Goal: Transaction & Acquisition: Purchase product/service

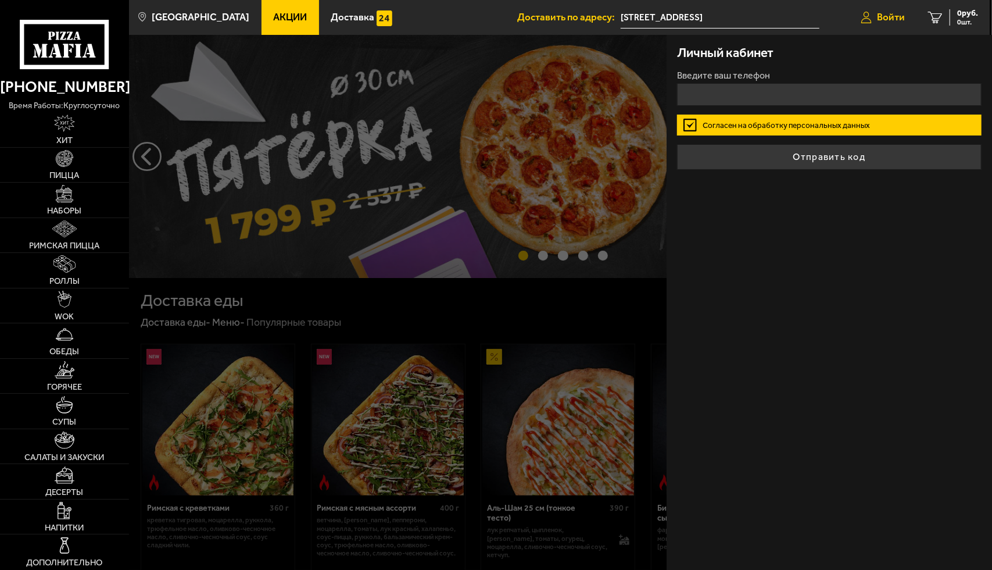
click at [897, 12] on span "Войти" at bounding box center [891, 17] width 28 height 10
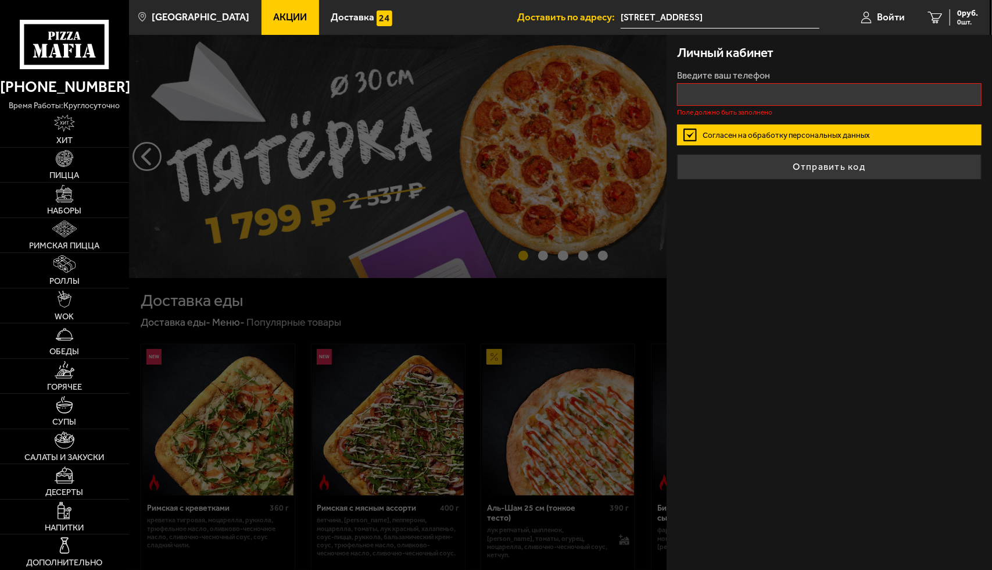
click at [759, 91] on input "Введите ваш телефон" at bounding box center [829, 94] width 305 height 23
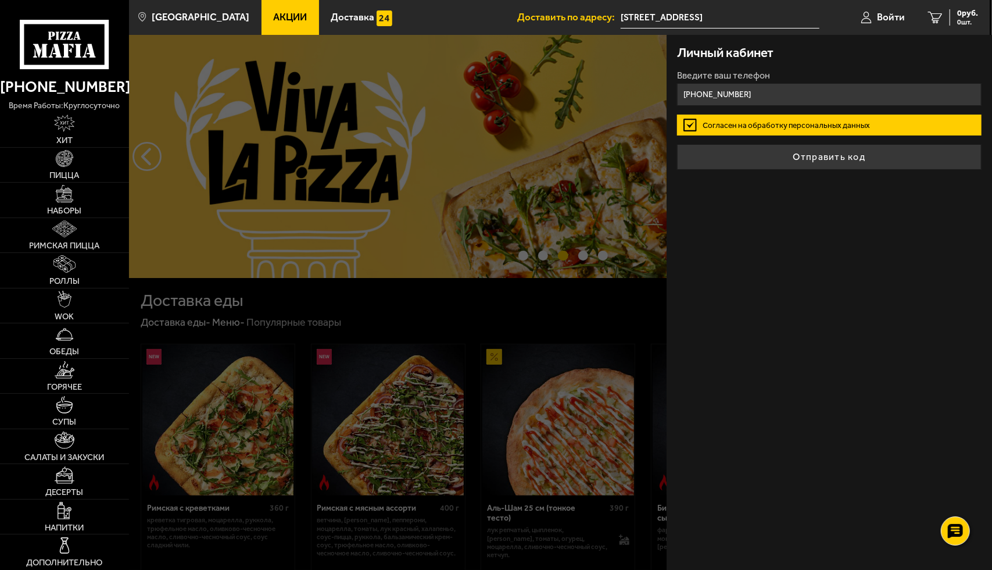
type input "[PHONE_NUMBER]"
click at [677, 144] on button "Отправить код" at bounding box center [829, 157] width 305 height 26
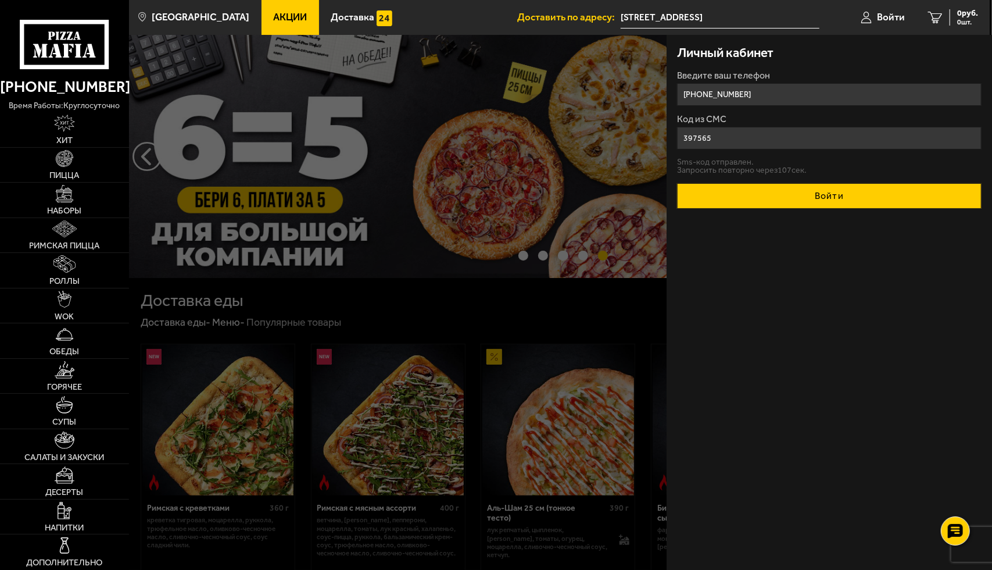
type input "397565"
click at [825, 195] on button "Войти" at bounding box center [829, 196] width 305 height 26
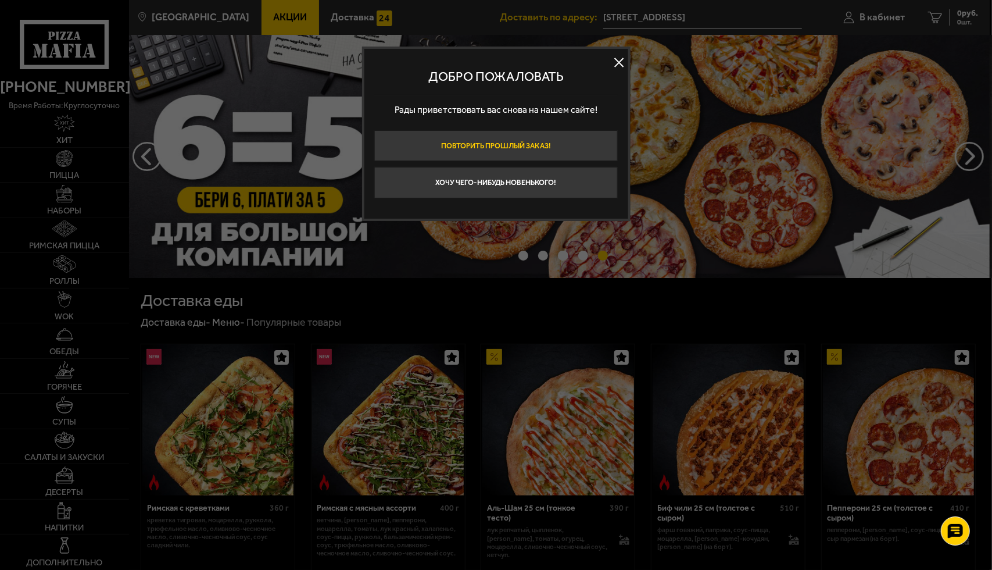
click at [514, 147] on button "Повторить прошлый заказ!" at bounding box center [496, 145] width 244 height 31
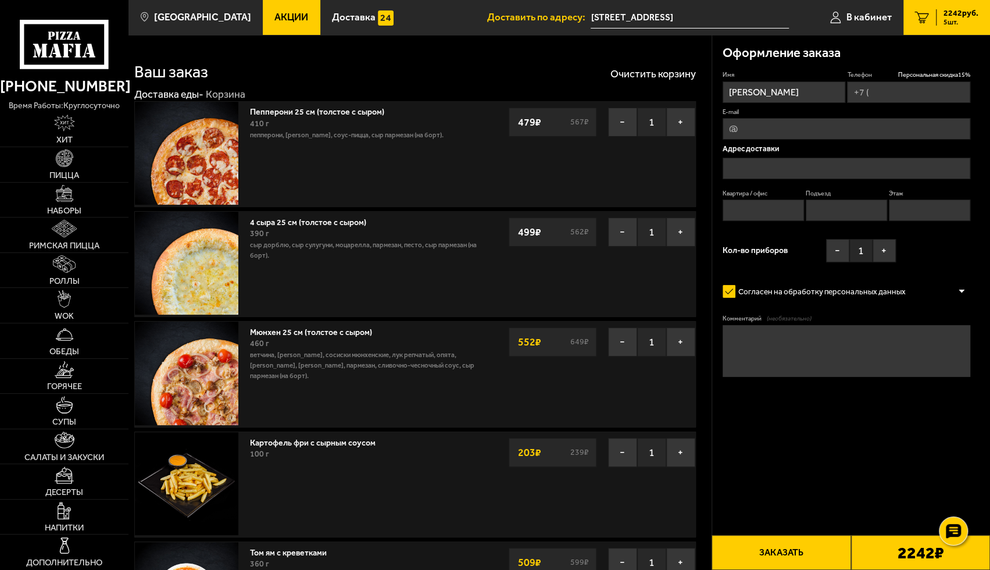
type input "[PHONE_NUMBER]"
type input "[STREET_ADDRESS]"
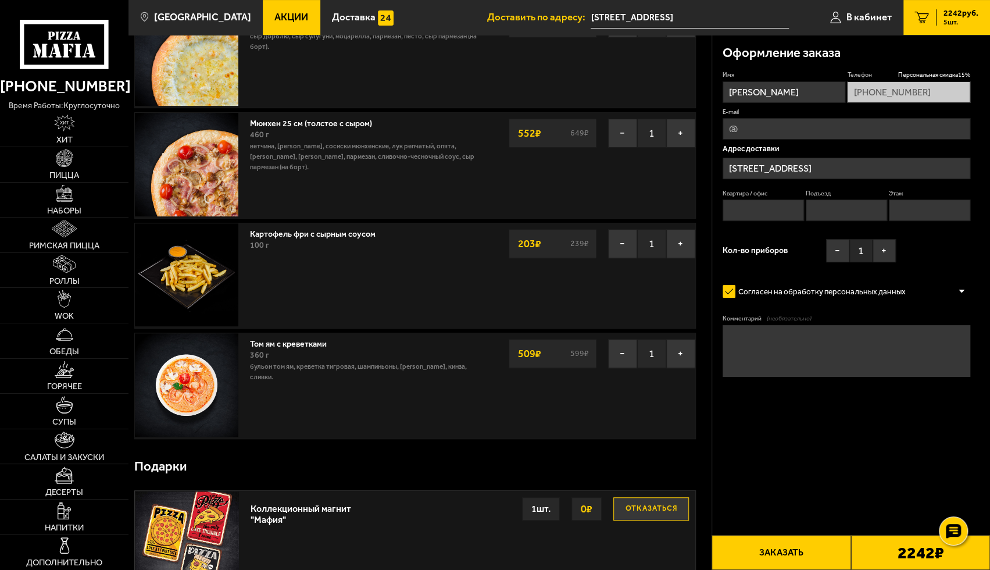
scroll to position [232, 0]
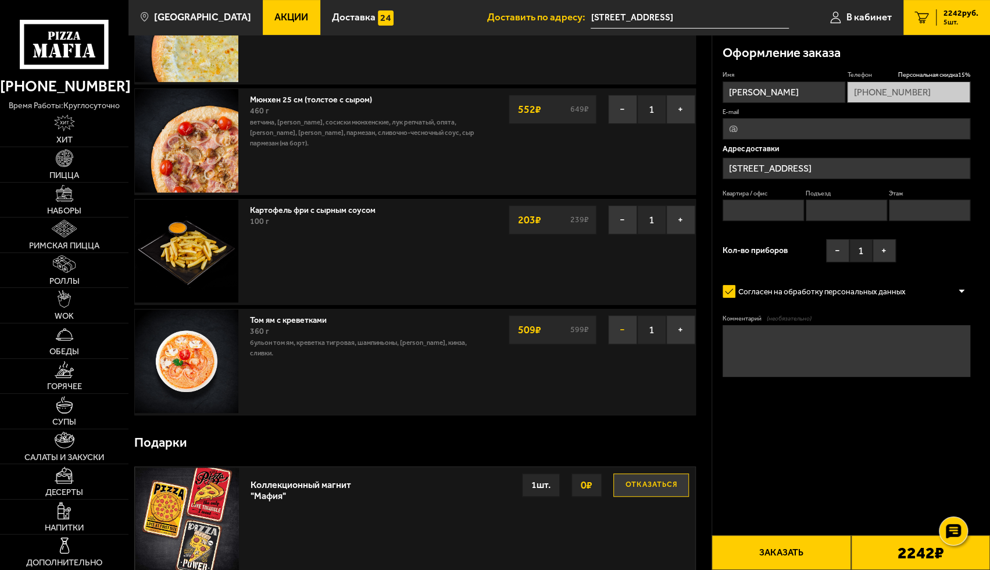
click at [622, 330] on button "−" at bounding box center [622, 329] width 29 height 29
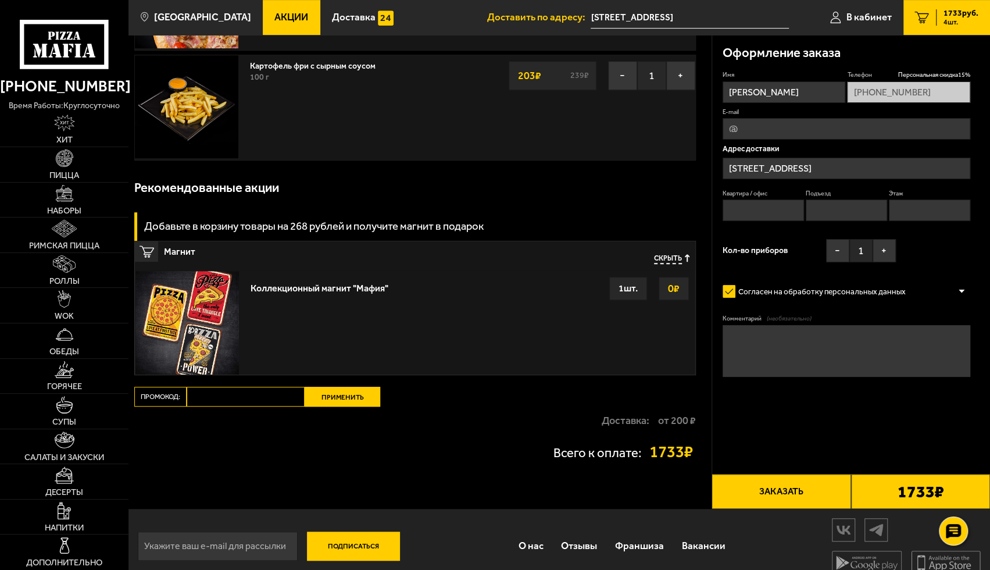
scroll to position [389, 0]
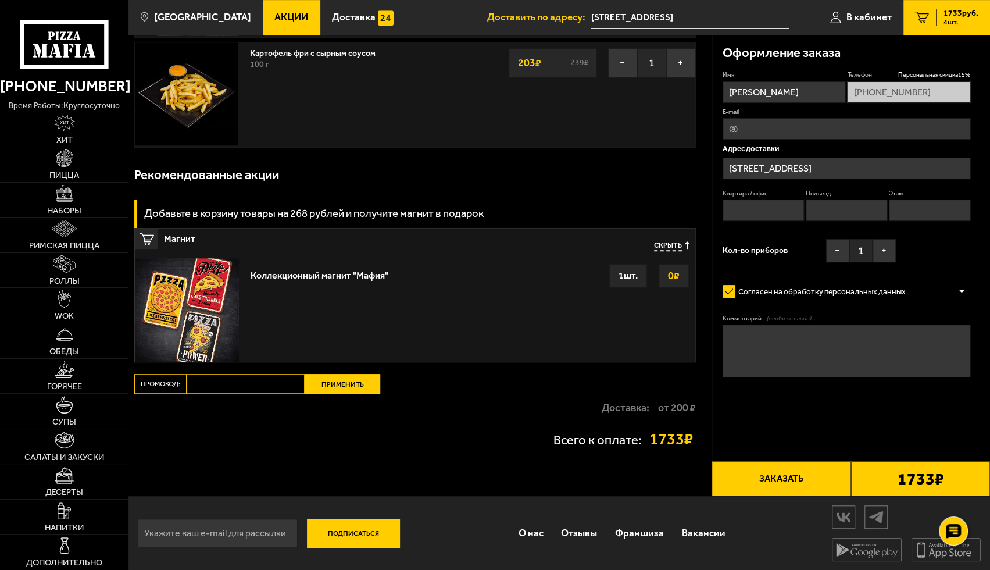
click at [228, 384] on input "Промокод:" at bounding box center [246, 384] width 118 height 20
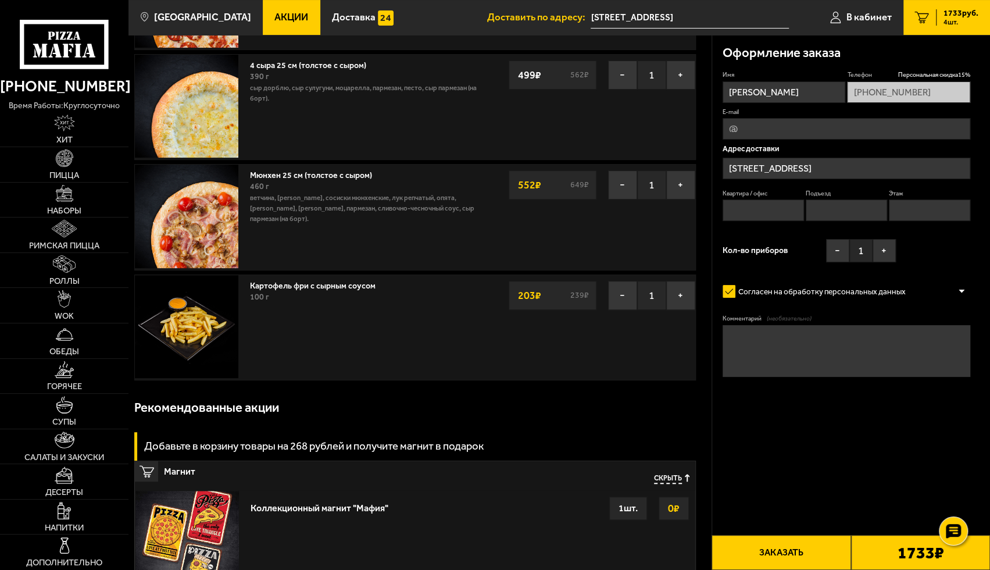
scroll to position [0, 0]
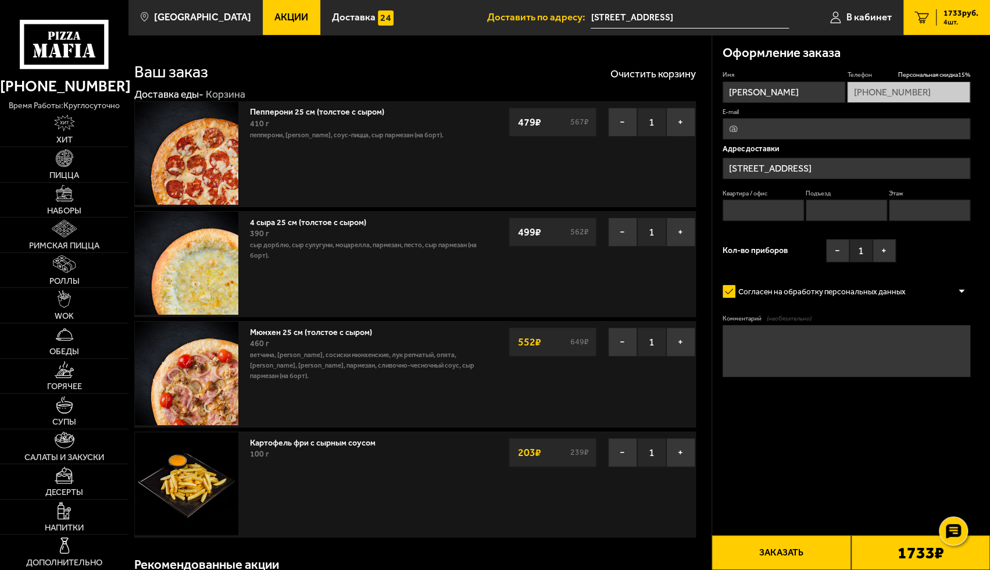
click at [269, 10] on link "Акции" at bounding box center [292, 17] width 58 height 35
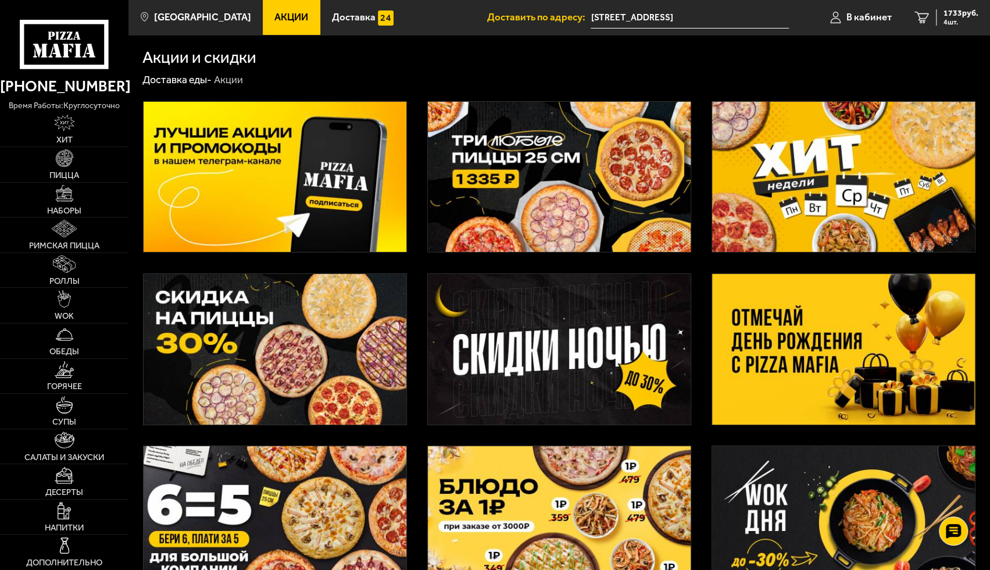
click at [559, 163] on img at bounding box center [559, 177] width 263 height 151
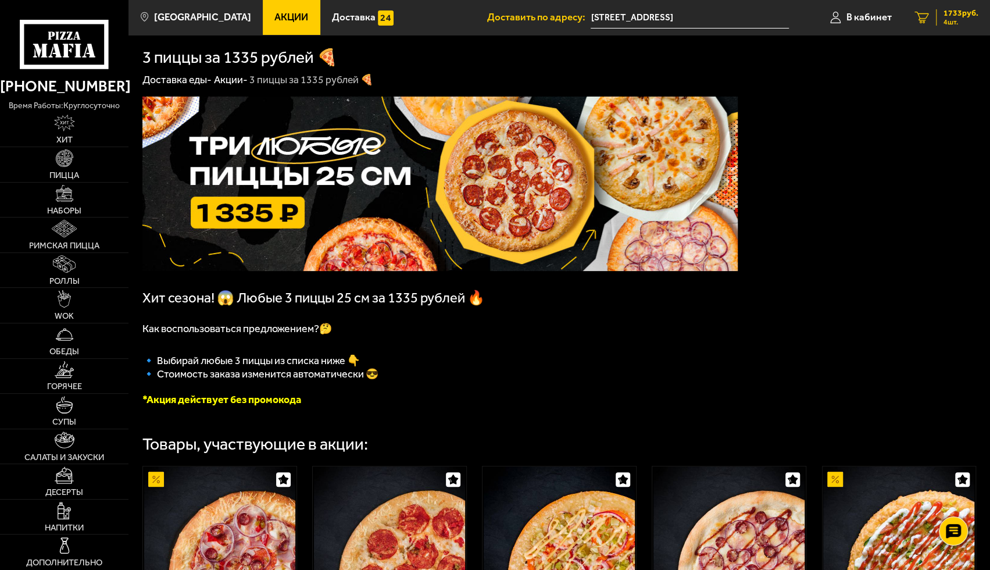
click at [964, 14] on span "1733 руб." at bounding box center [960, 13] width 35 height 8
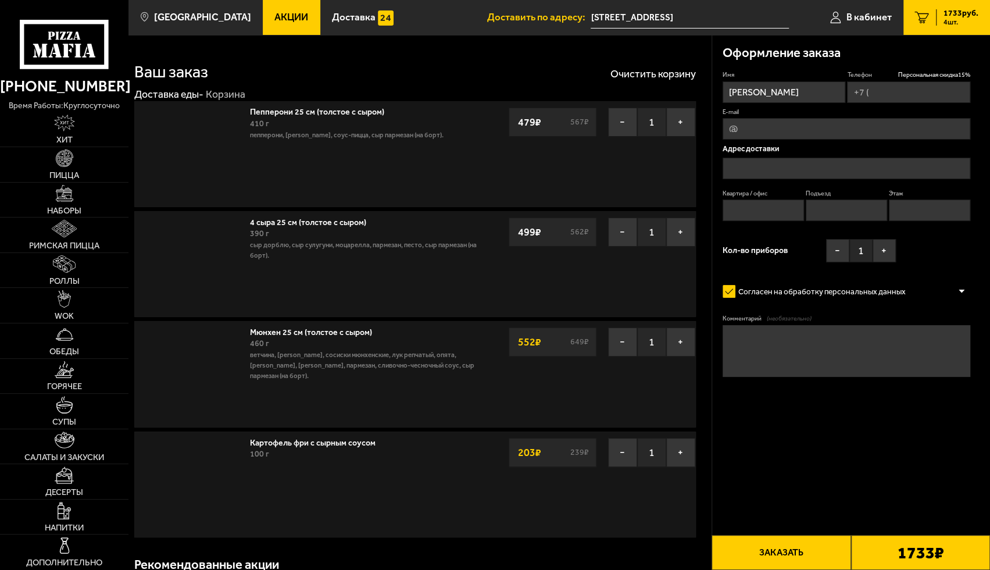
type input "[PHONE_NUMBER]"
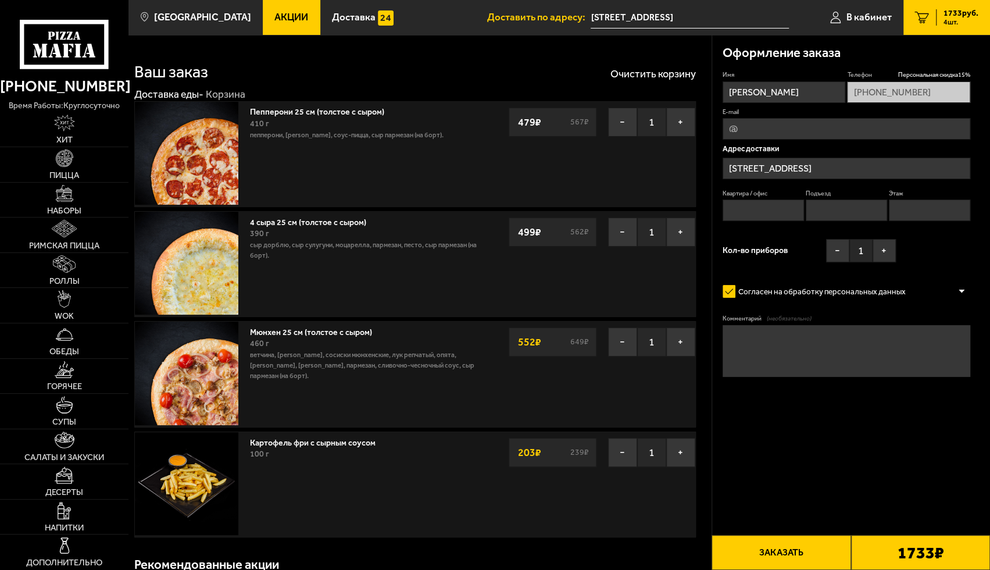
type input "[STREET_ADDRESS]"
click at [629, 125] on button "−" at bounding box center [622, 122] width 29 height 29
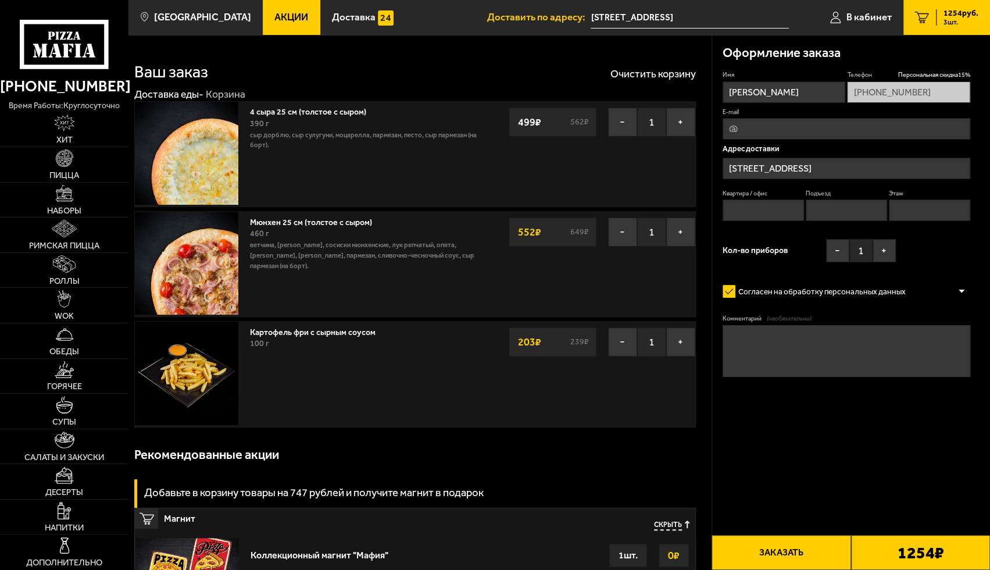
click at [637, 80] on div "Ваш заказ Очистить корзину" at bounding box center [414, 64] width 561 height 30
click at [639, 69] on button "Очистить корзину" at bounding box center [652, 74] width 85 height 10
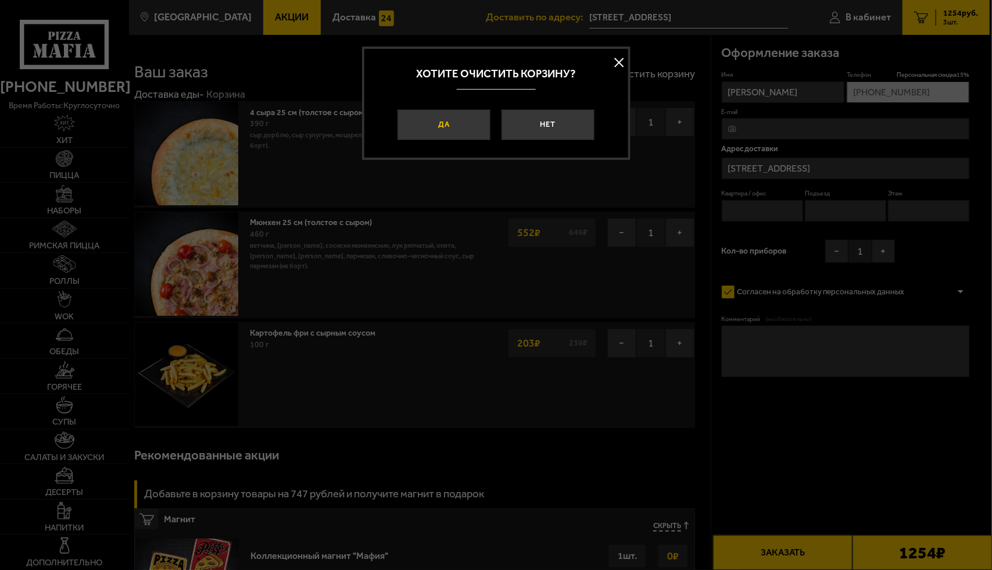
click at [444, 113] on button "Да" at bounding box center [444, 124] width 93 height 31
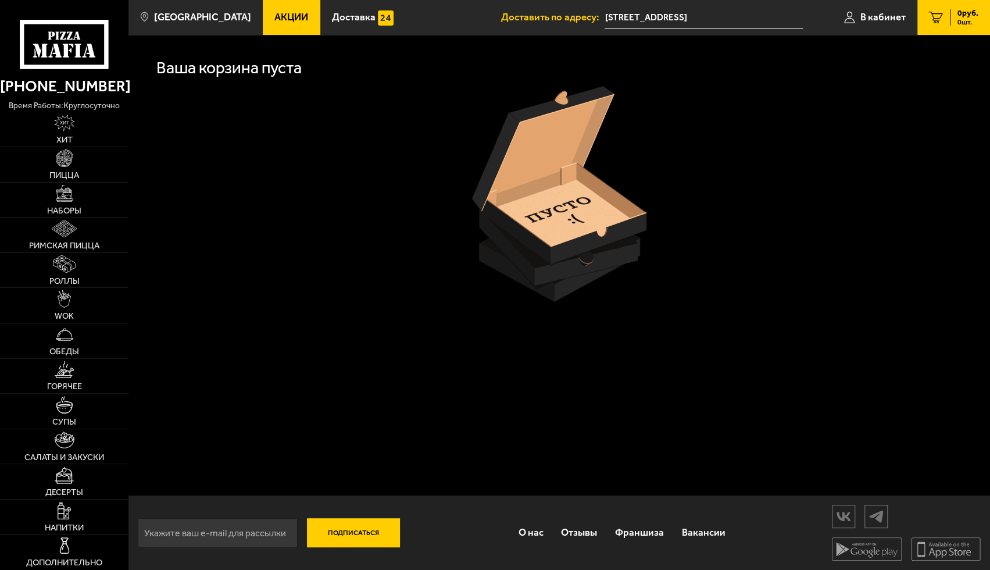
click at [964, 13] on span "0 руб." at bounding box center [967, 13] width 21 height 8
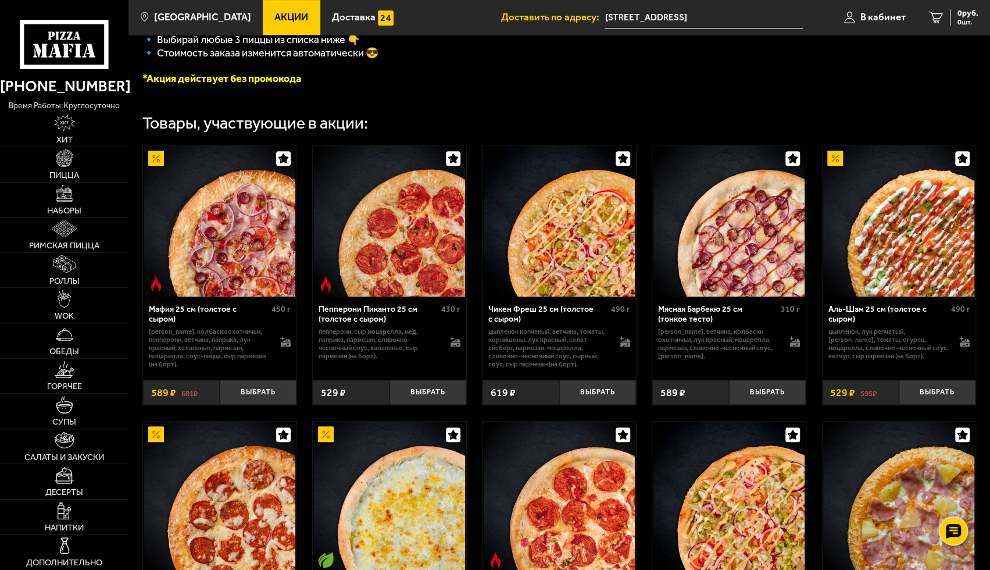
scroll to position [349, 0]
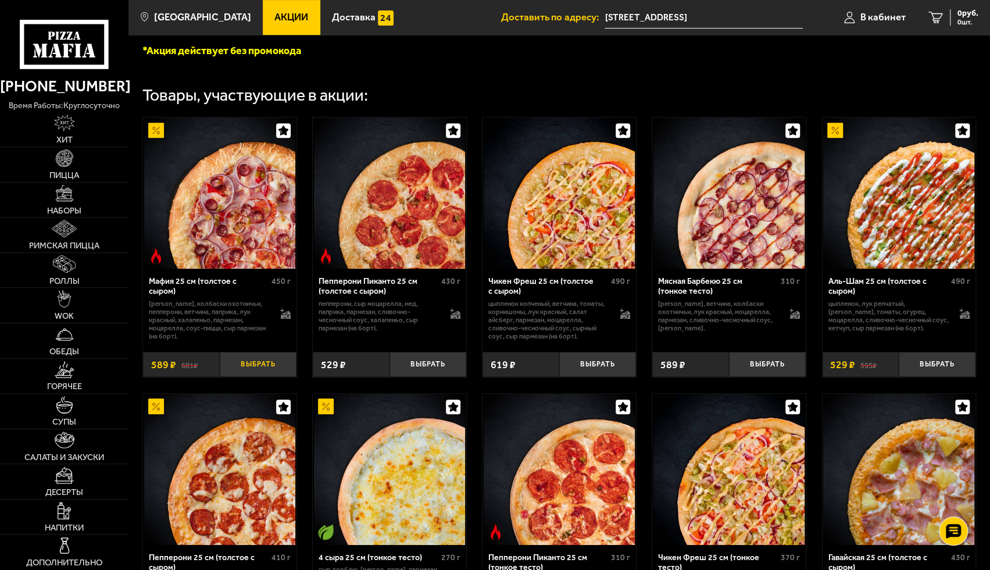
click at [267, 373] on button "Выбрать" at bounding box center [258, 364] width 77 height 25
click at [433, 368] on button "Выбрать" at bounding box center [427, 364] width 77 height 25
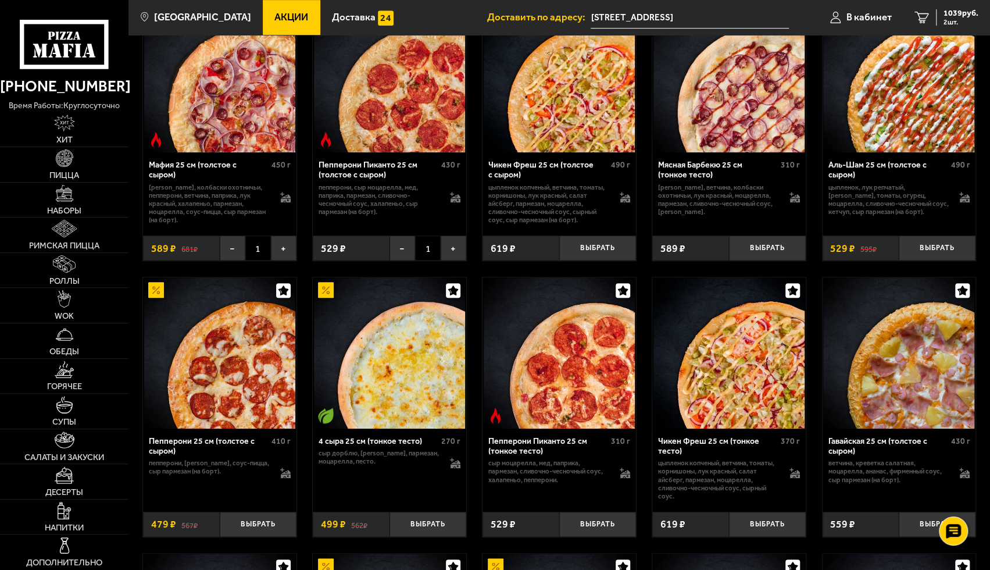
scroll to position [523, 0]
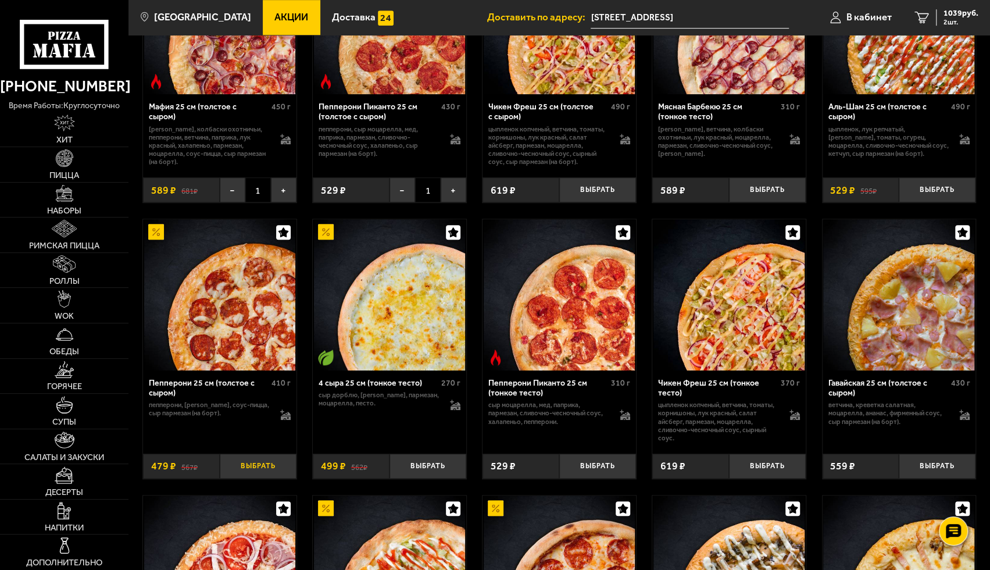
click at [250, 470] on button "Выбрать" at bounding box center [258, 465] width 77 height 25
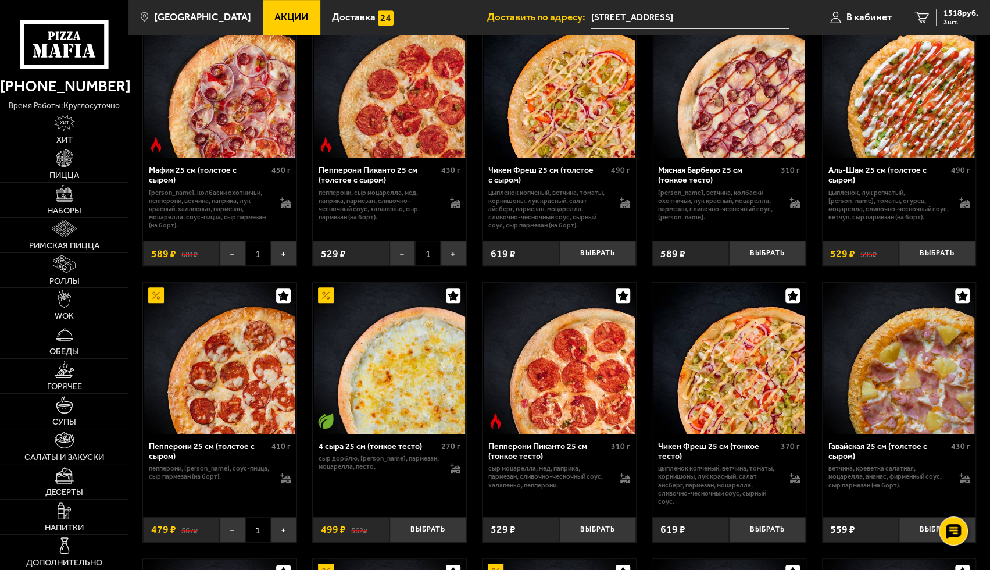
scroll to position [407, 0]
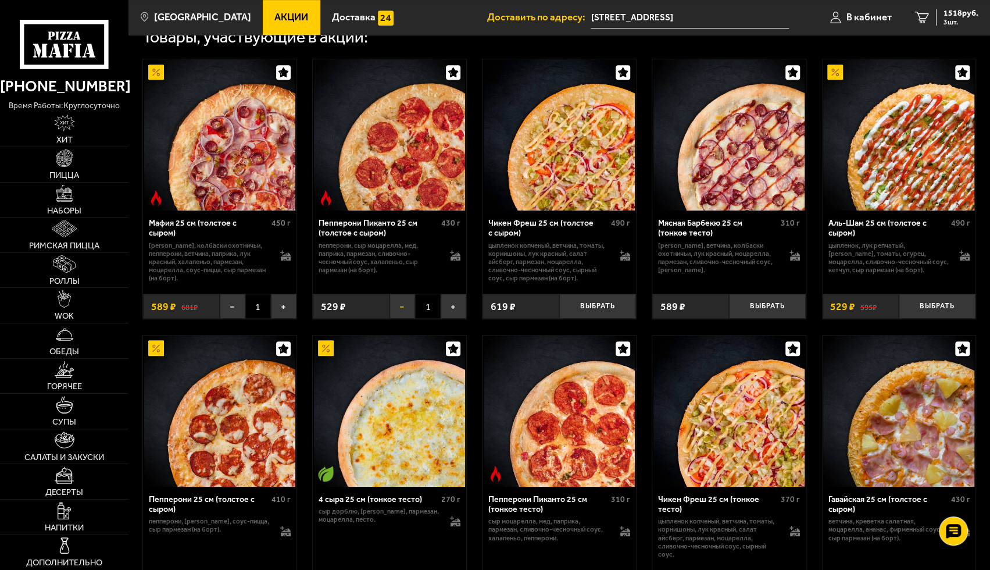
click at [401, 316] on button "−" at bounding box center [402, 305] width 26 height 25
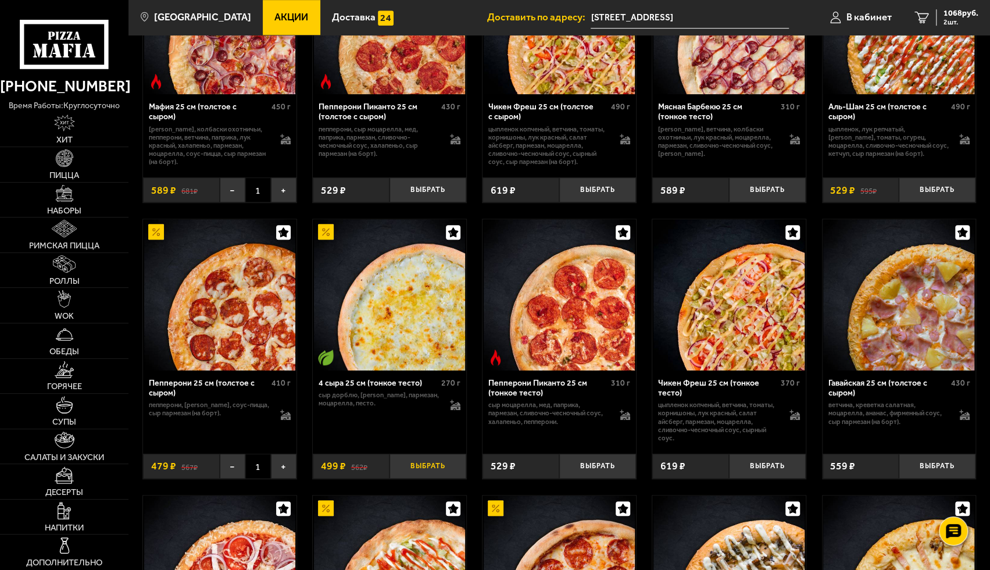
click at [436, 471] on button "Выбрать" at bounding box center [427, 465] width 77 height 25
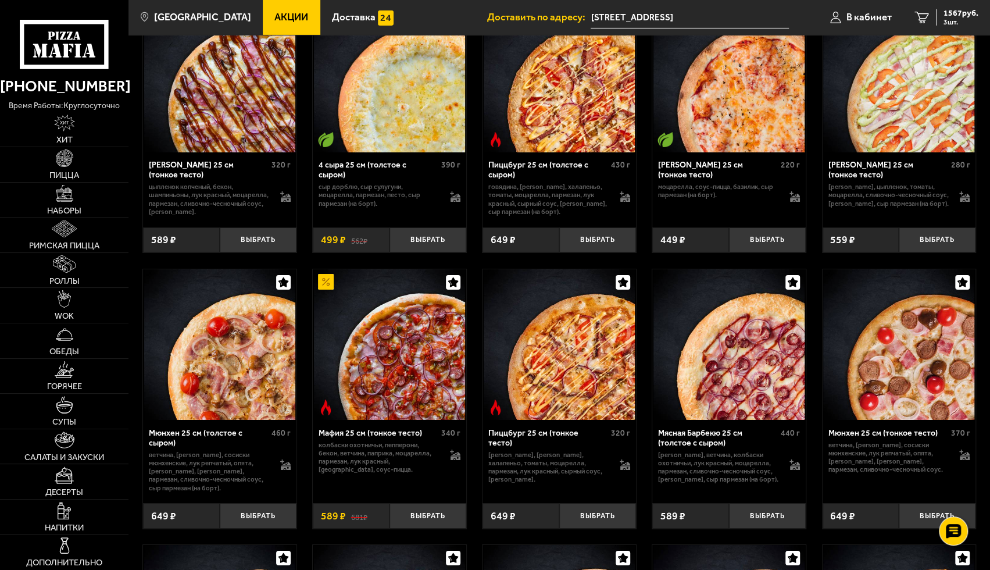
scroll to position [2673, 0]
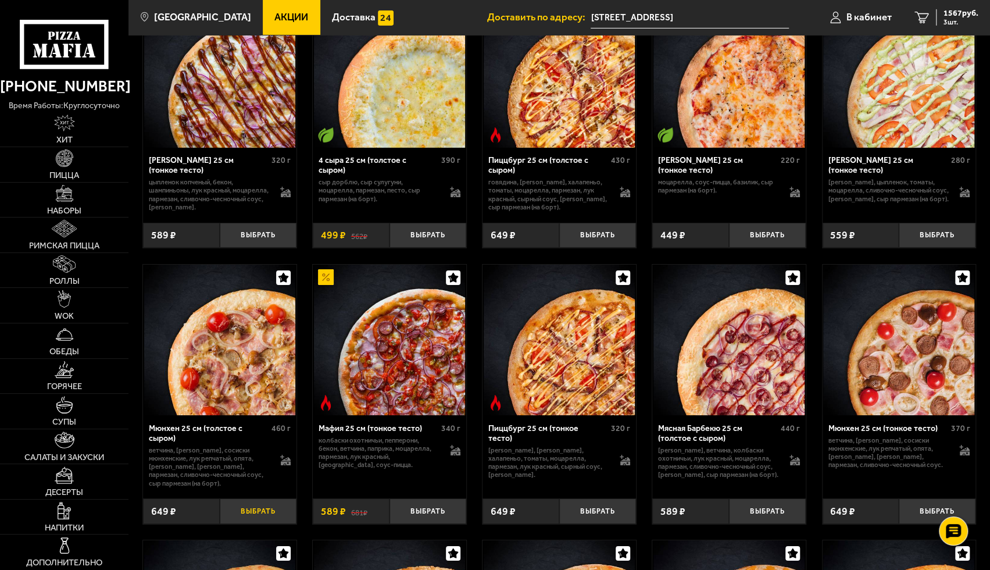
click at [246, 516] on button "Выбрать" at bounding box center [258, 510] width 77 height 25
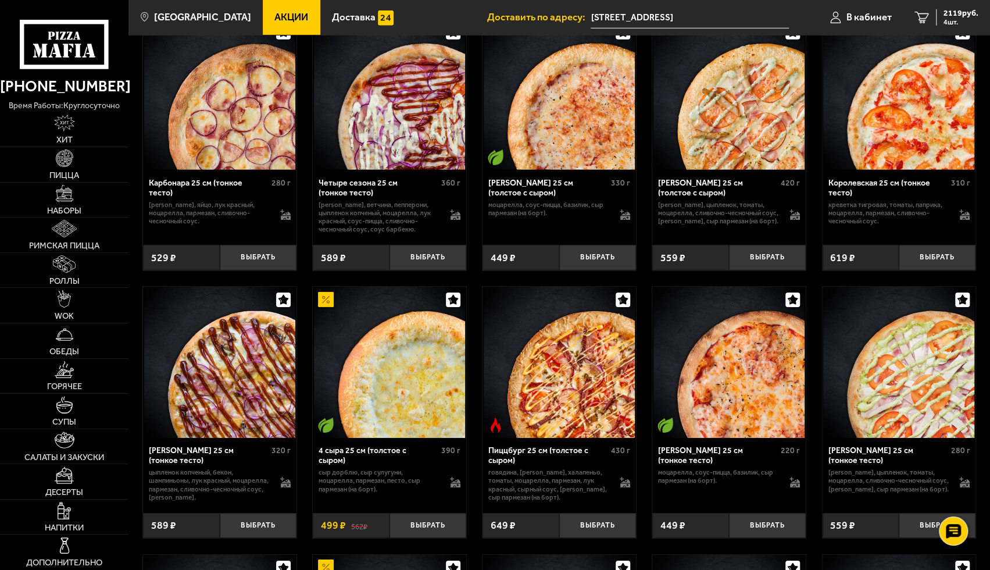
scroll to position [2383, 0]
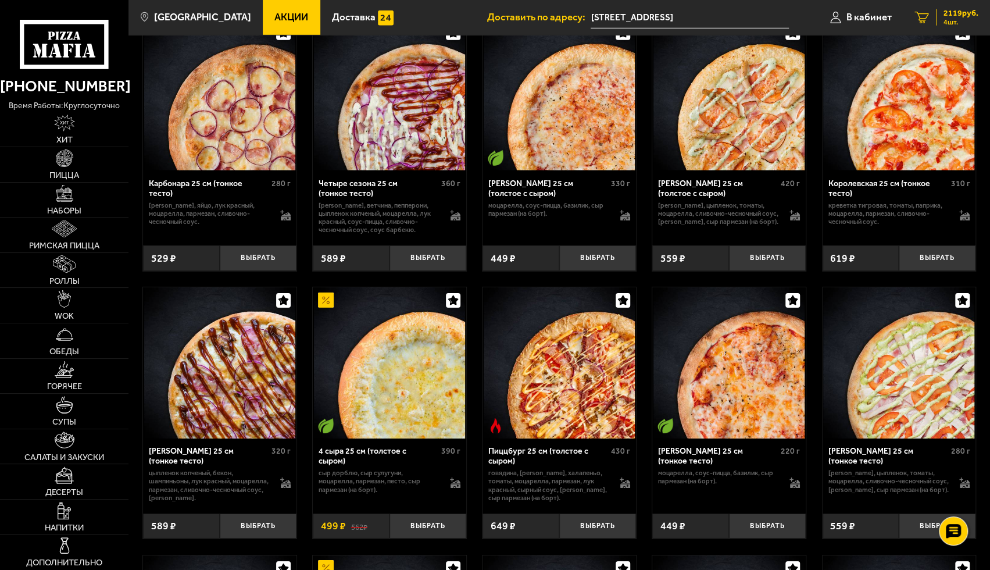
click at [960, 19] on span "4 шт." at bounding box center [960, 22] width 35 height 7
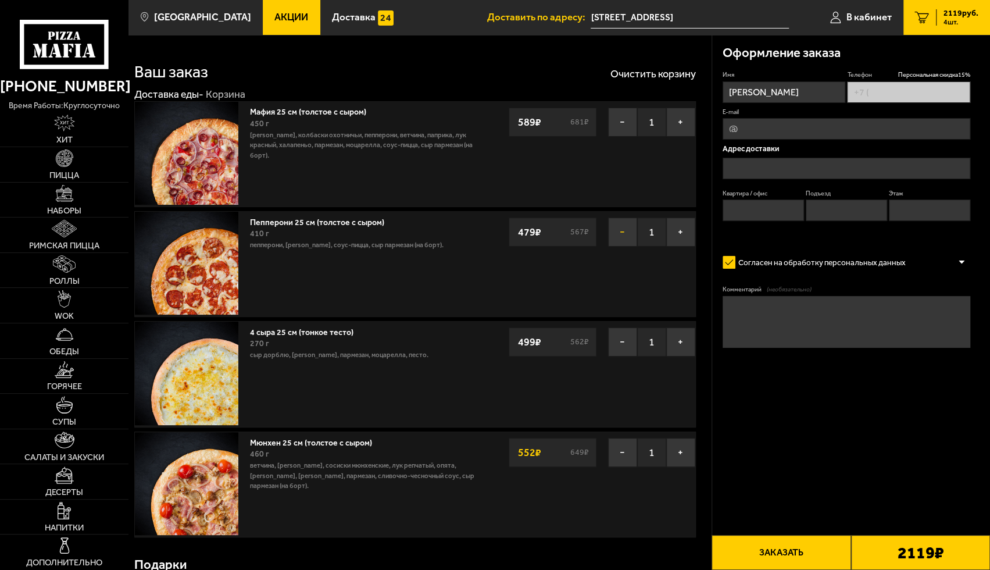
type input "[PHONE_NUMBER]"
type input "[STREET_ADDRESS]"
click at [620, 120] on button "−" at bounding box center [622, 122] width 29 height 29
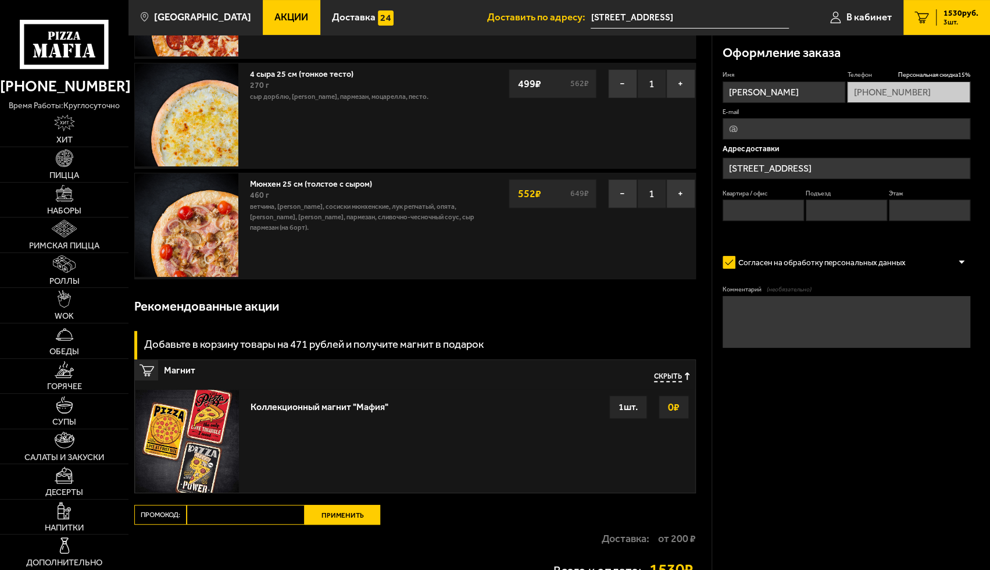
scroll to position [279, 0]
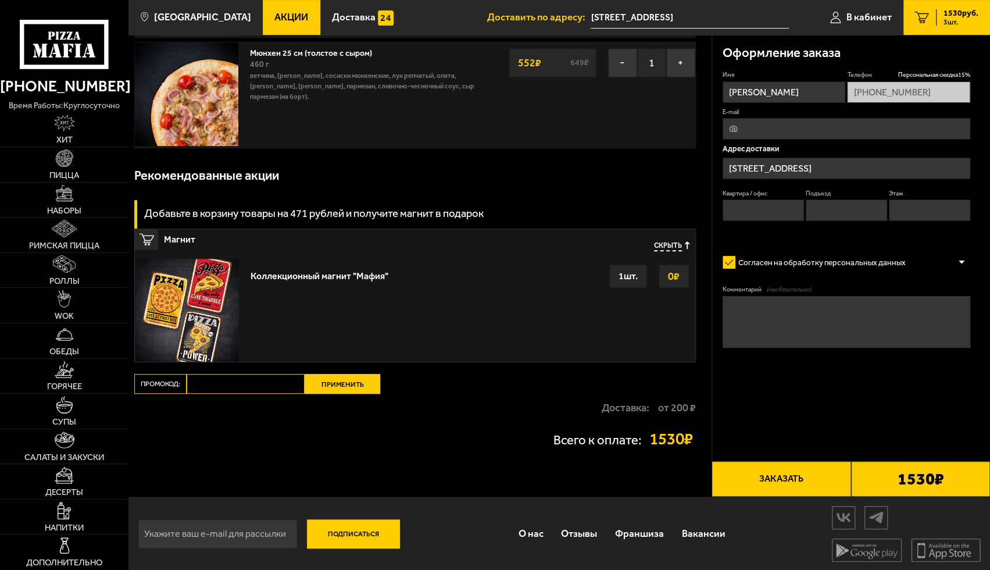
click at [943, 20] on span "3 шт." at bounding box center [960, 22] width 35 height 7
paste input "mf0051"
type input "mf0051"
click at [329, 374] on button "Применить" at bounding box center [343, 384] width 76 height 20
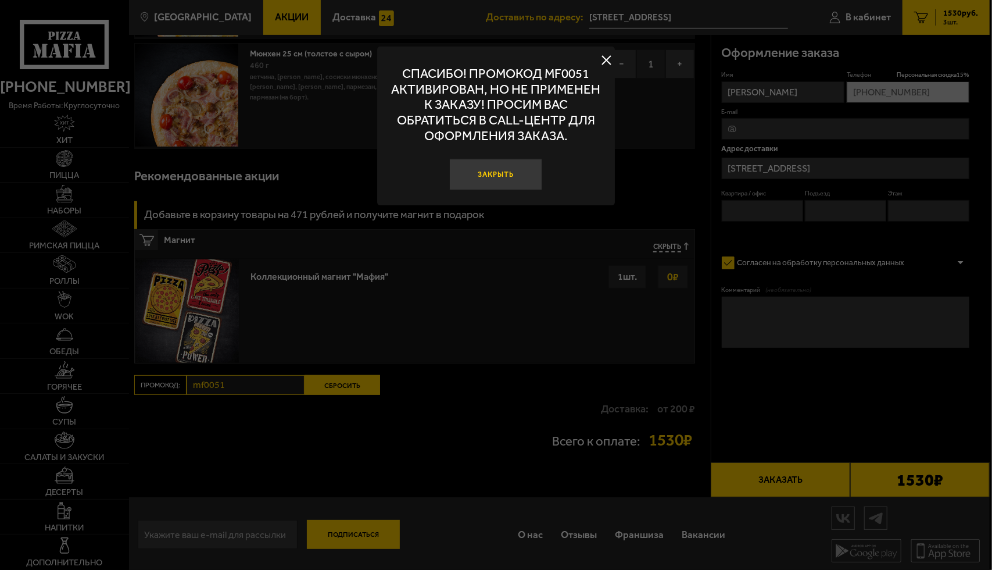
click at [490, 174] on button "Закрыть" at bounding box center [495, 174] width 93 height 31
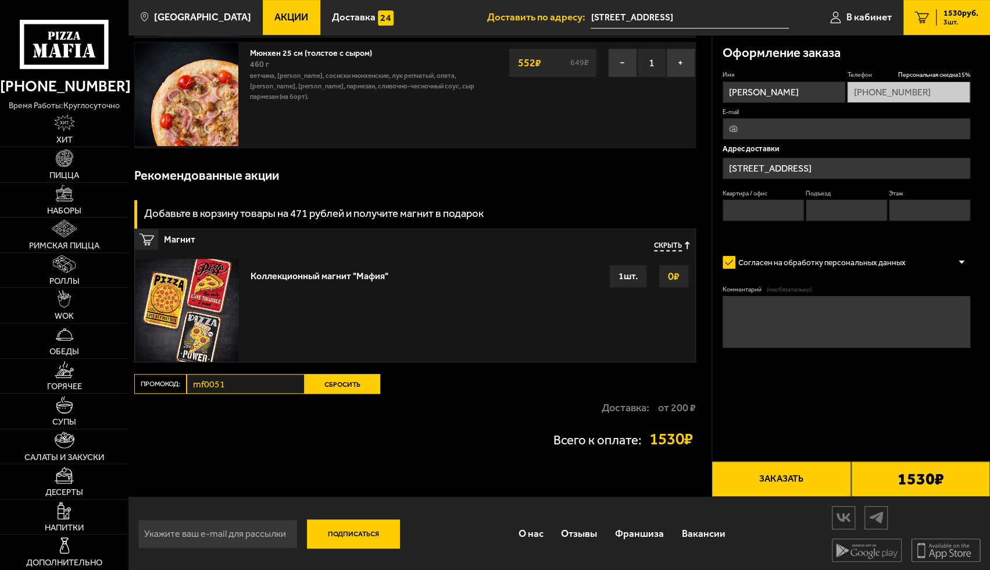
click at [172, 126] on img at bounding box center [186, 93] width 103 height 103
click at [67, 52] on use at bounding box center [66, 51] width 6 height 14
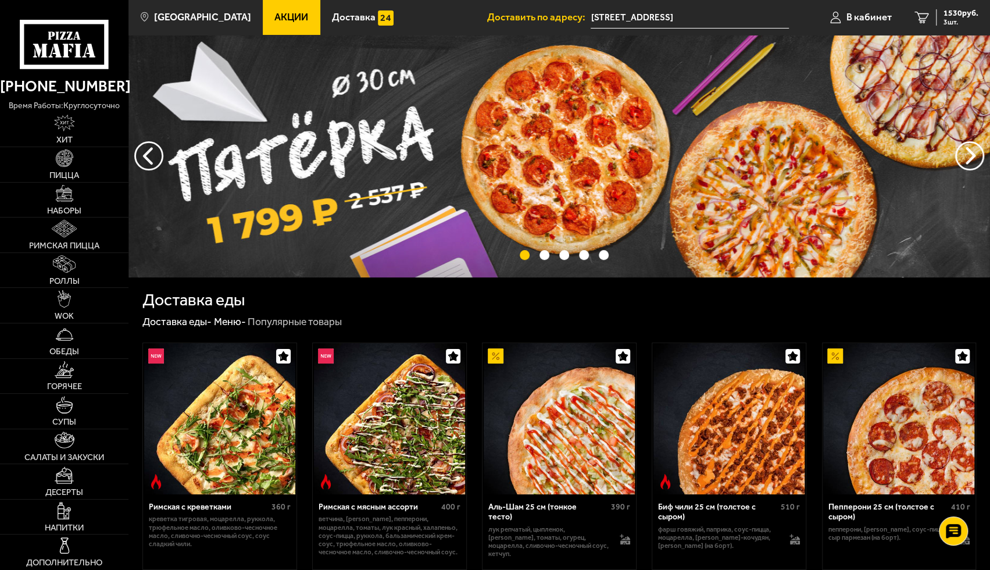
click at [275, 22] on span "Акции" at bounding box center [291, 17] width 34 height 10
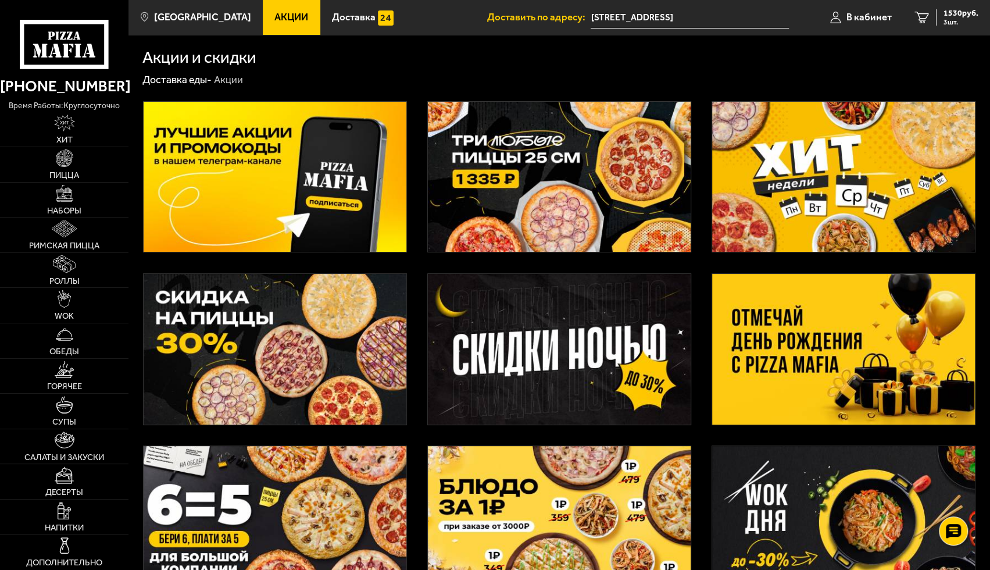
click at [295, 177] on img at bounding box center [275, 177] width 263 height 151
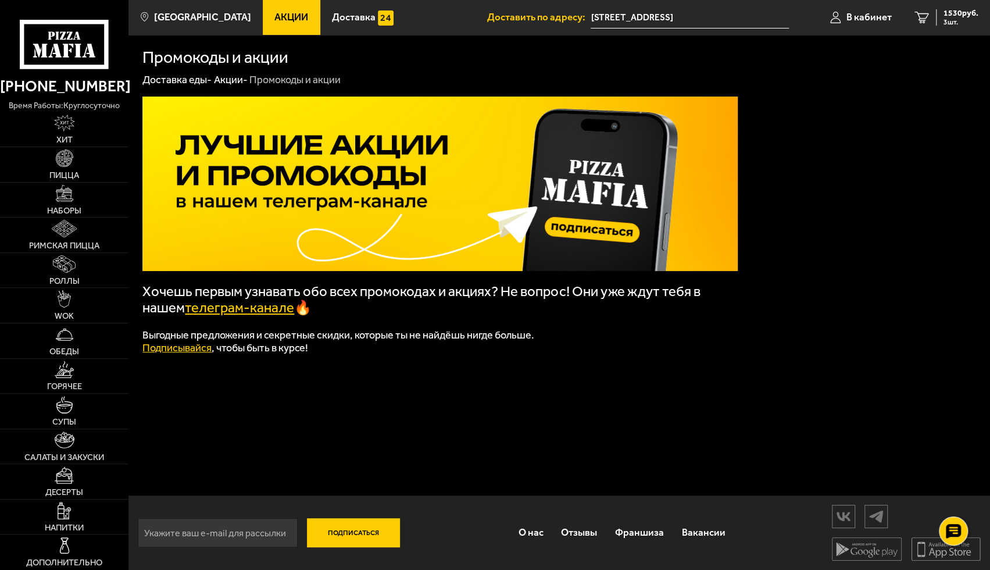
click at [266, 311] on link "телеграм-канале" at bounding box center [239, 307] width 109 height 16
drag, startPoint x: 983, startPoint y: 18, endPoint x: 962, endPoint y: 18, distance: 20.9
click at [983, 18] on link "3 1530 руб. 3 шт." at bounding box center [946, 17] width 87 height 35
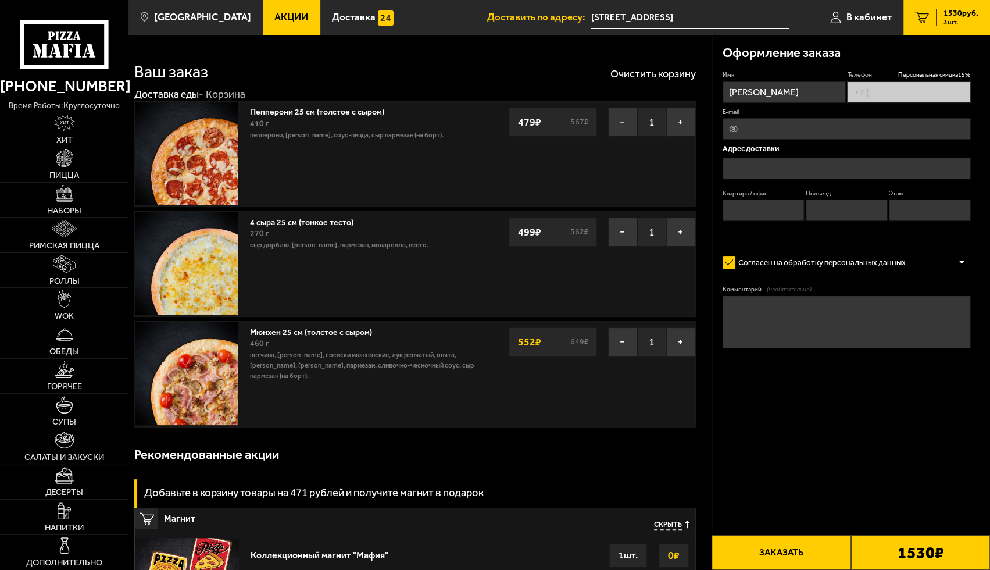
type input "[PHONE_NUMBER]"
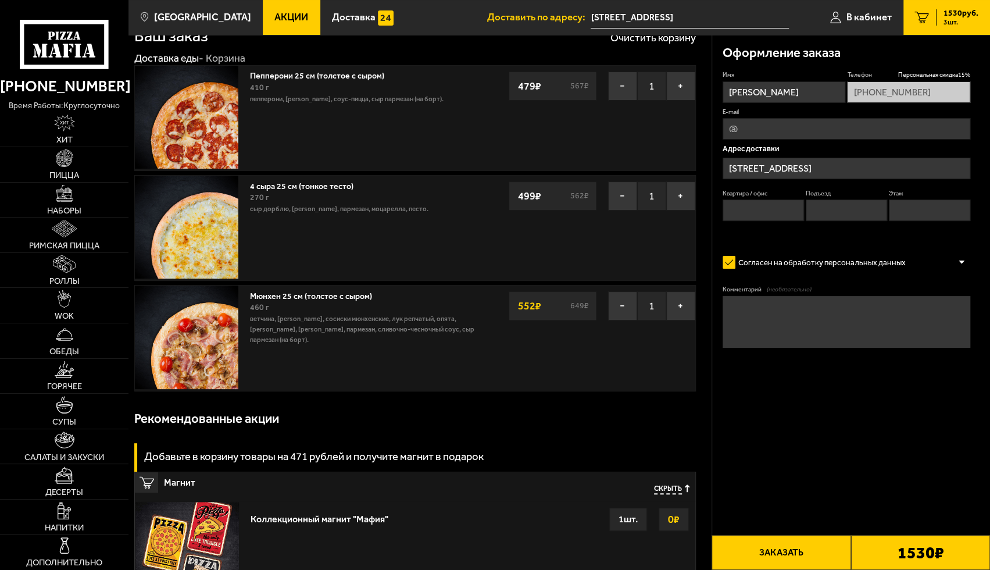
type input "[STREET_ADDRESS]"
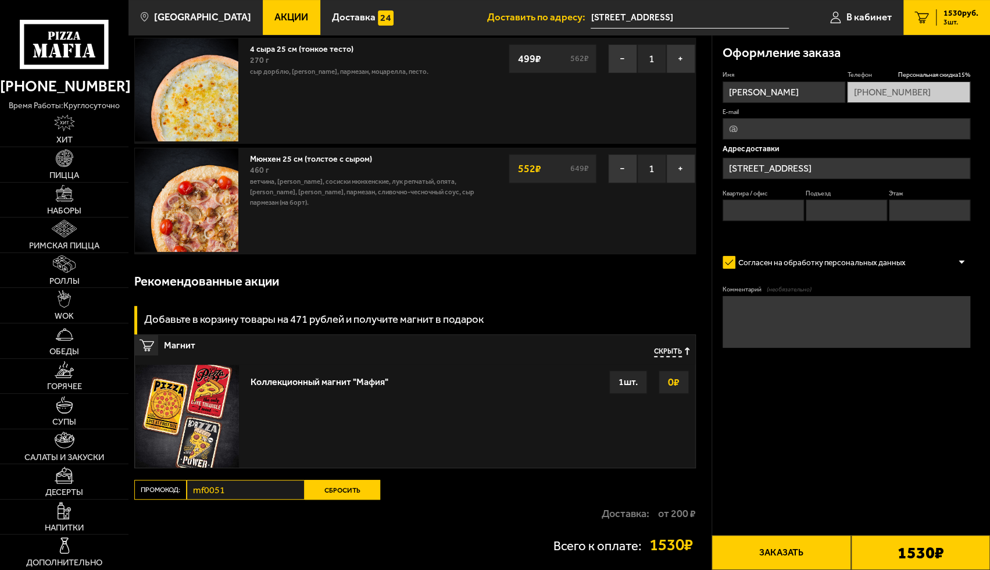
scroll to position [174, 0]
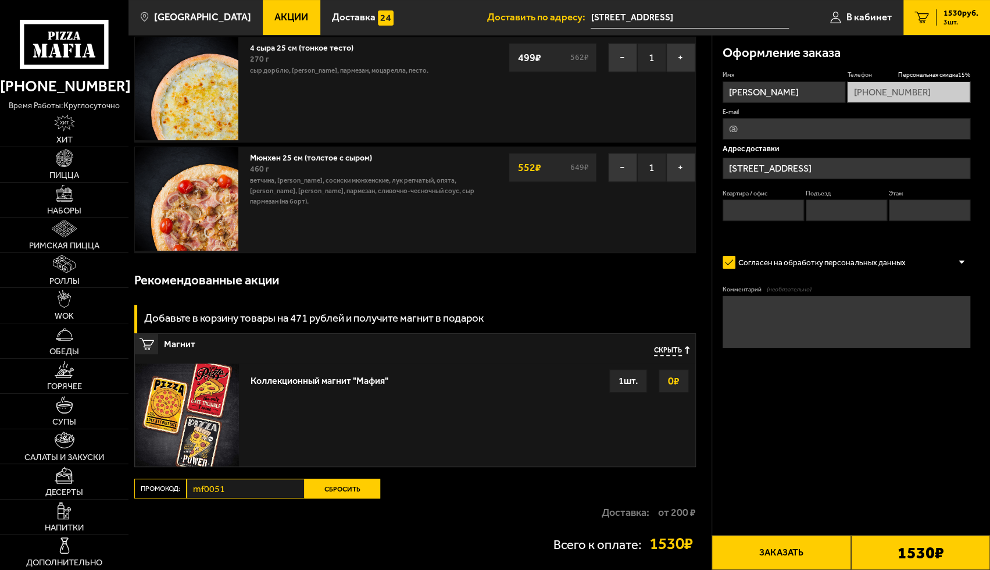
click at [339, 486] on button "Сбросить" at bounding box center [343, 488] width 76 height 20
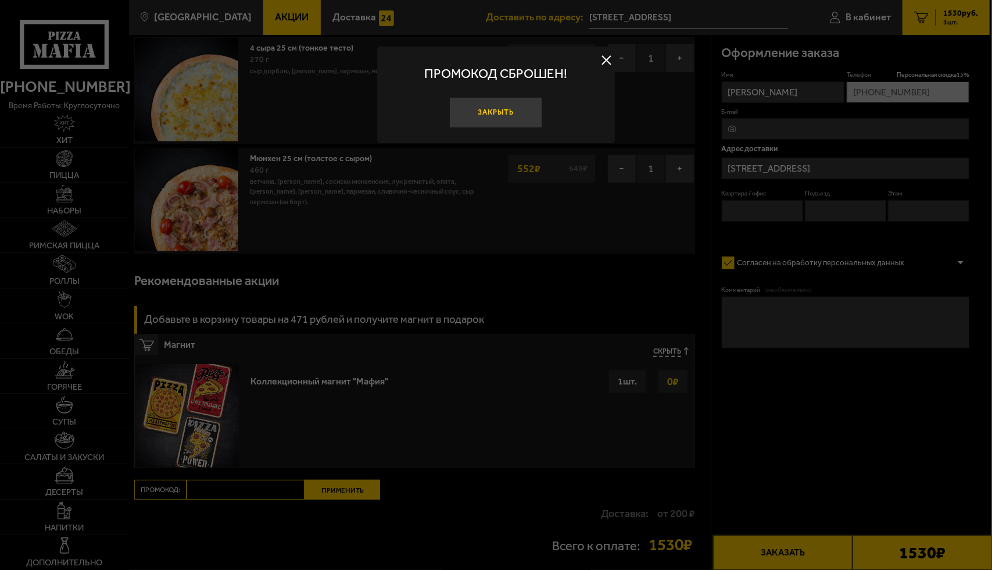
click at [491, 116] on button "Закрыть" at bounding box center [495, 112] width 93 height 31
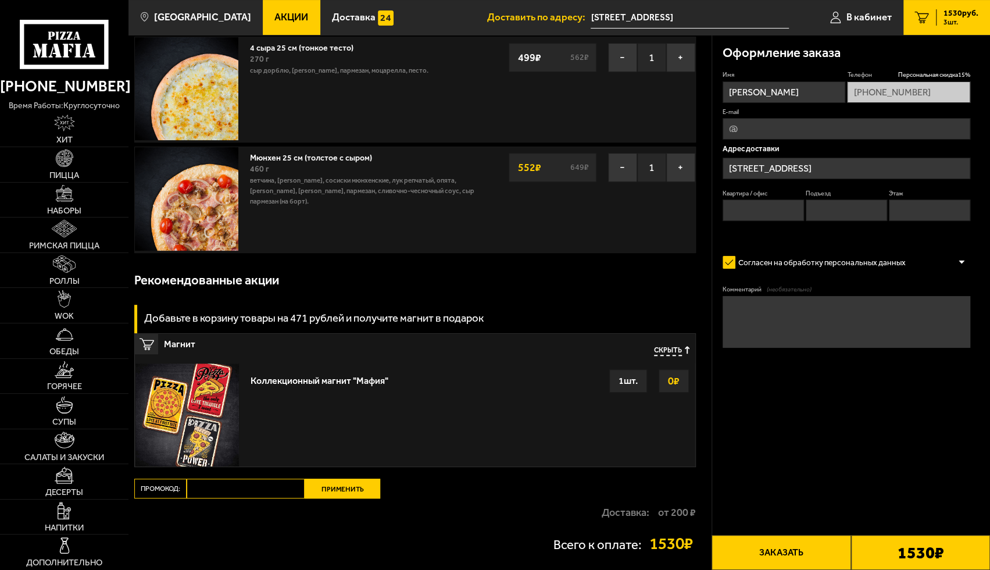
click at [221, 484] on input "Промокод:" at bounding box center [246, 488] width 118 height 20
paste input "Android"
type input "Android"
click at [355, 485] on button "Применить" at bounding box center [343, 488] width 76 height 20
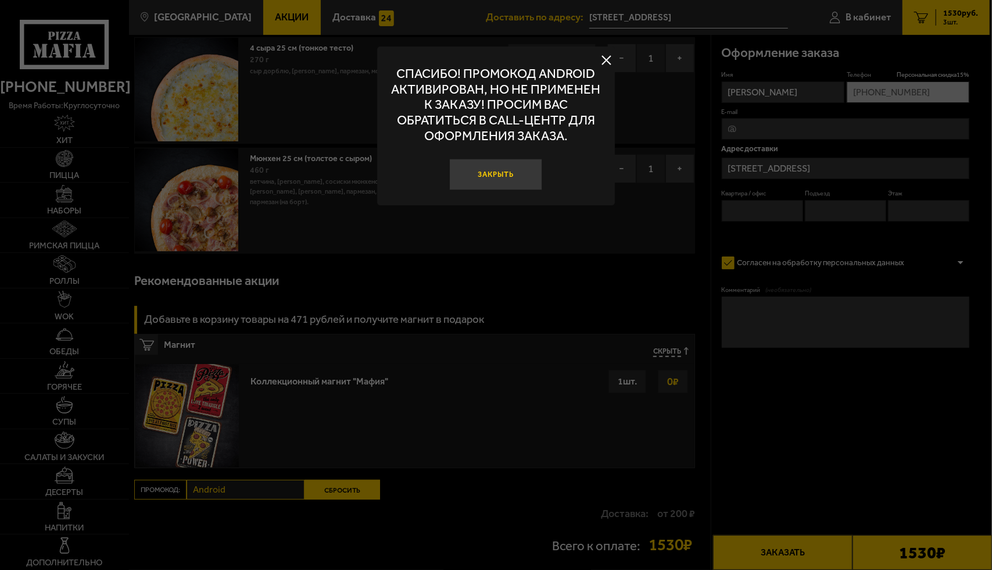
click at [499, 174] on button "Закрыть" at bounding box center [495, 174] width 93 height 31
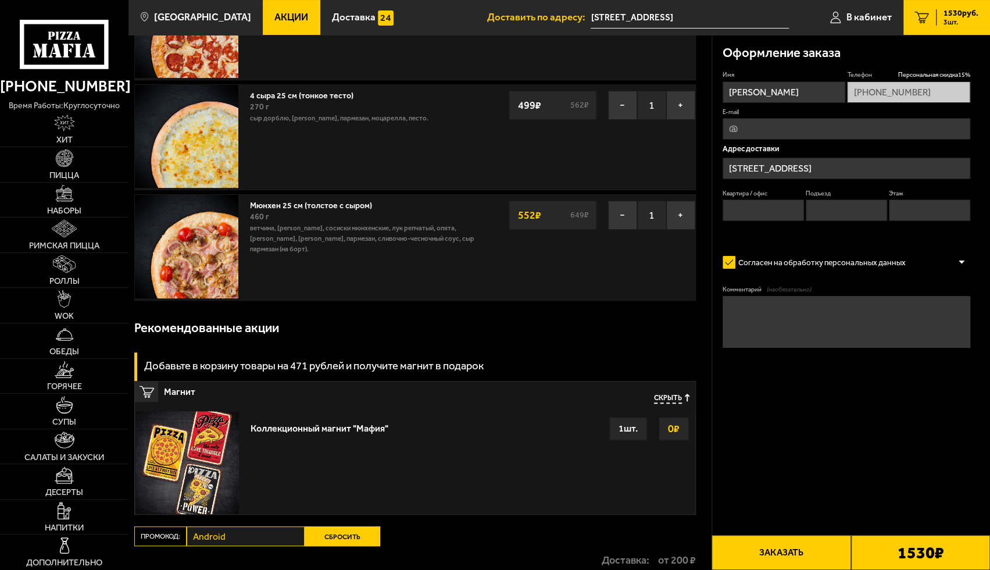
scroll to position [232, 0]
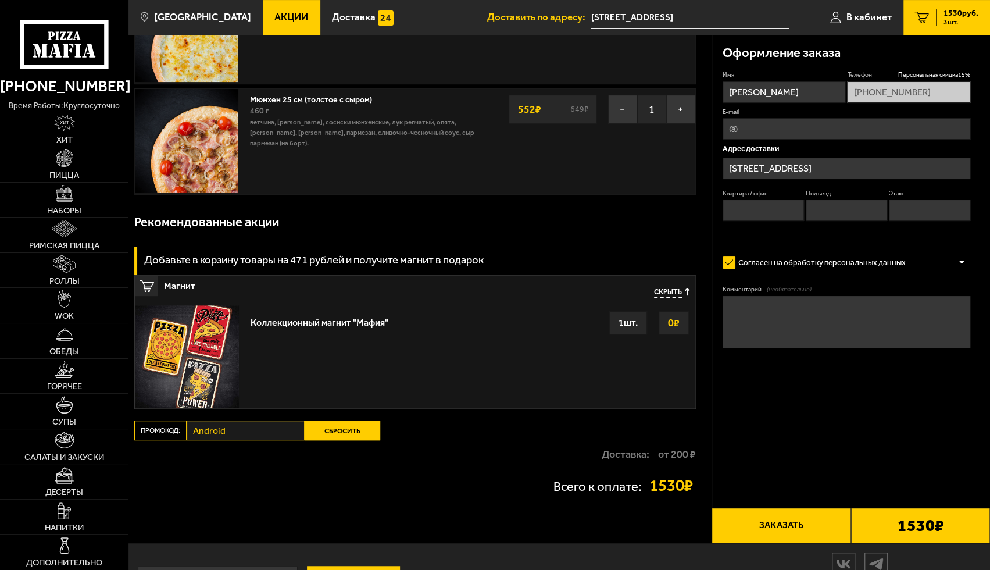
click at [331, 427] on button "Сбросить" at bounding box center [343, 430] width 76 height 20
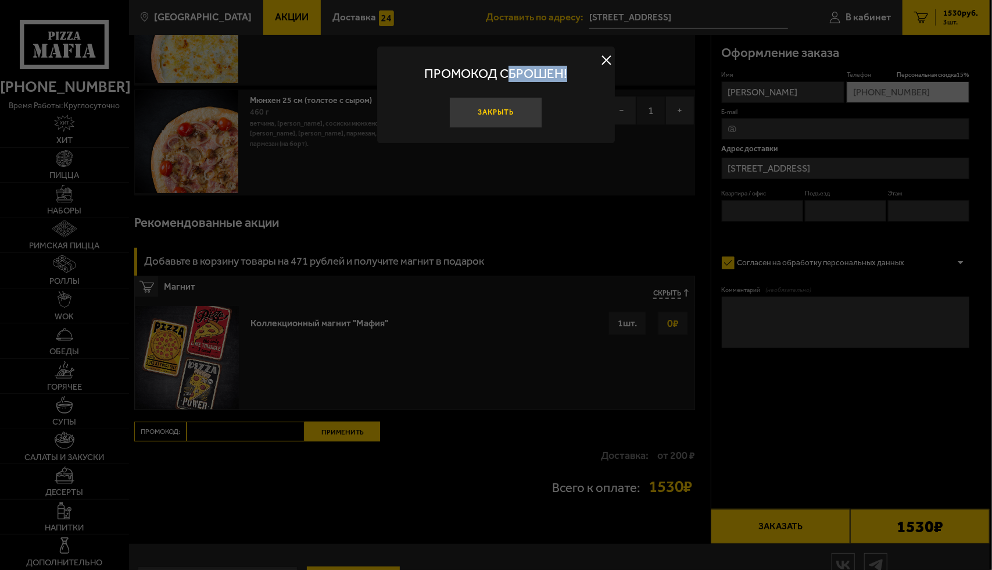
click at [505, 98] on div "Промокод сброшен! Закрыть" at bounding box center [496, 94] width 238 height 96
click at [504, 111] on button "Закрыть" at bounding box center [495, 112] width 93 height 31
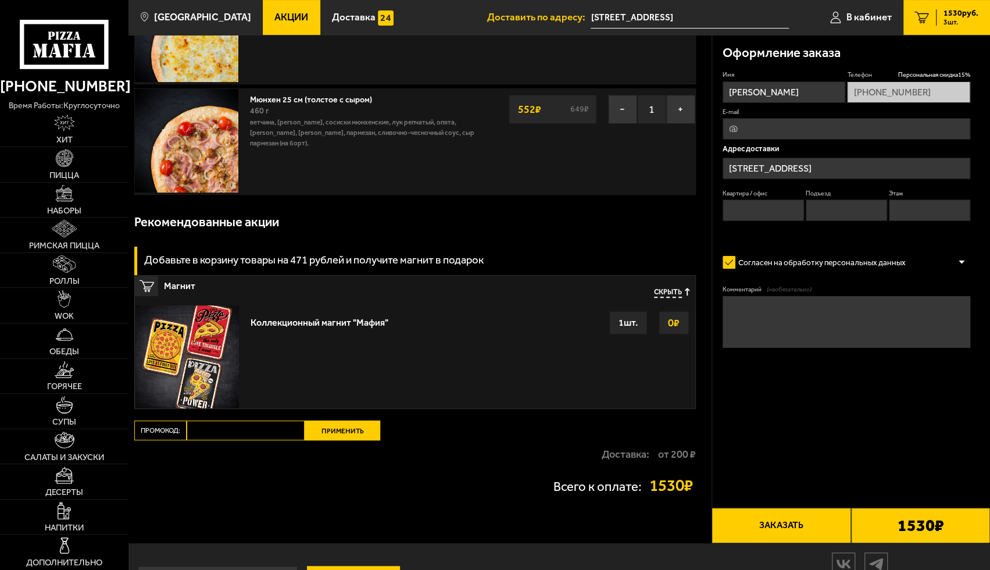
click at [246, 426] on input "Промокод:" at bounding box center [246, 430] width 118 height 20
paste input "Android"
type input "Android"
click at [339, 434] on button "Применить" at bounding box center [343, 430] width 76 height 20
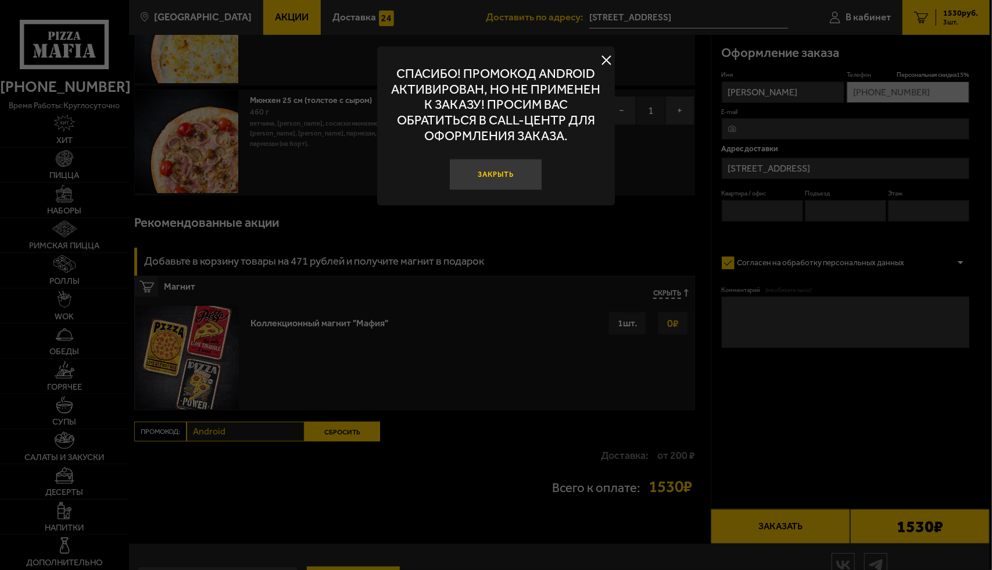
click at [510, 174] on button "Закрыть" at bounding box center [495, 174] width 93 height 31
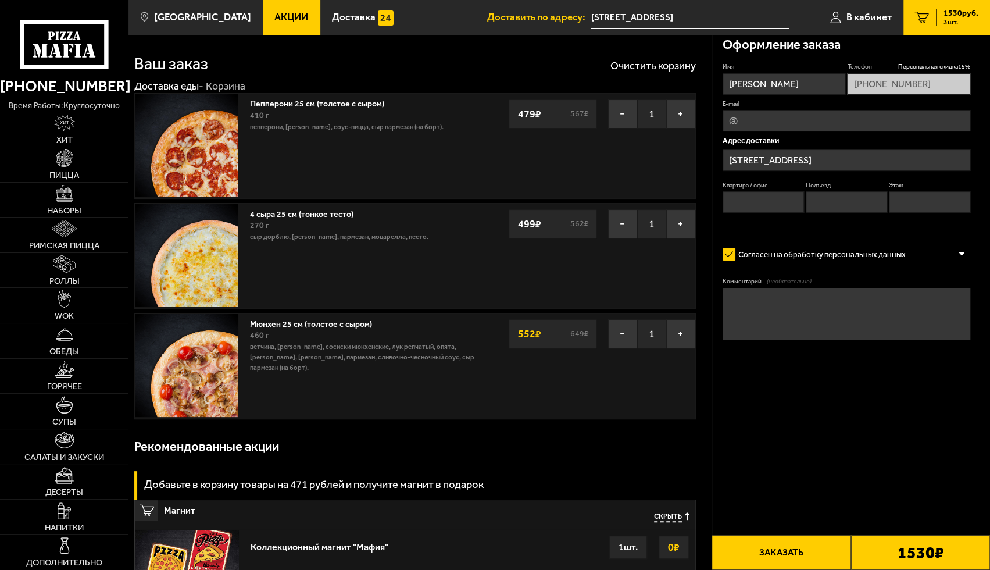
scroll to position [0, 0]
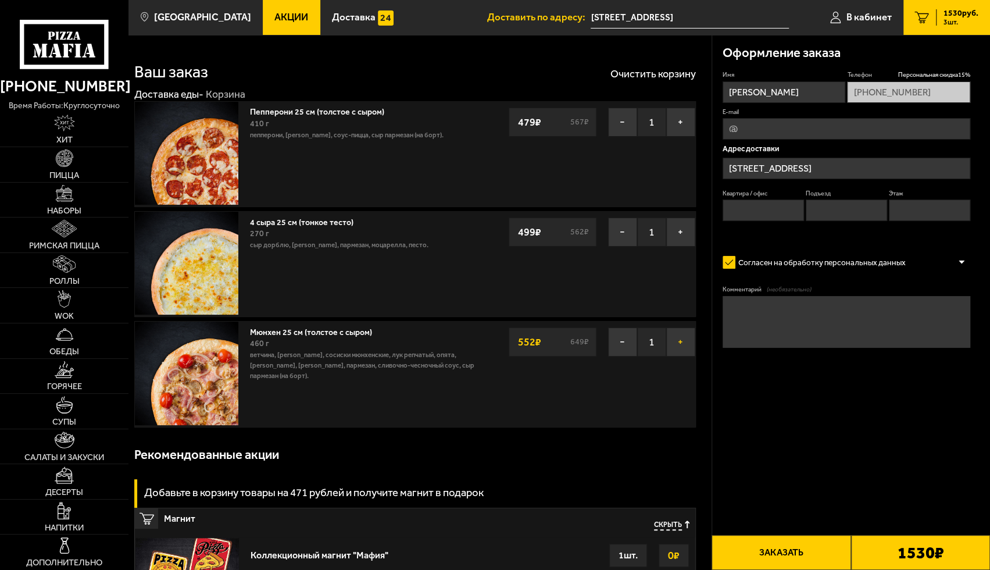
click at [677, 342] on button "+" at bounding box center [680, 341] width 29 height 29
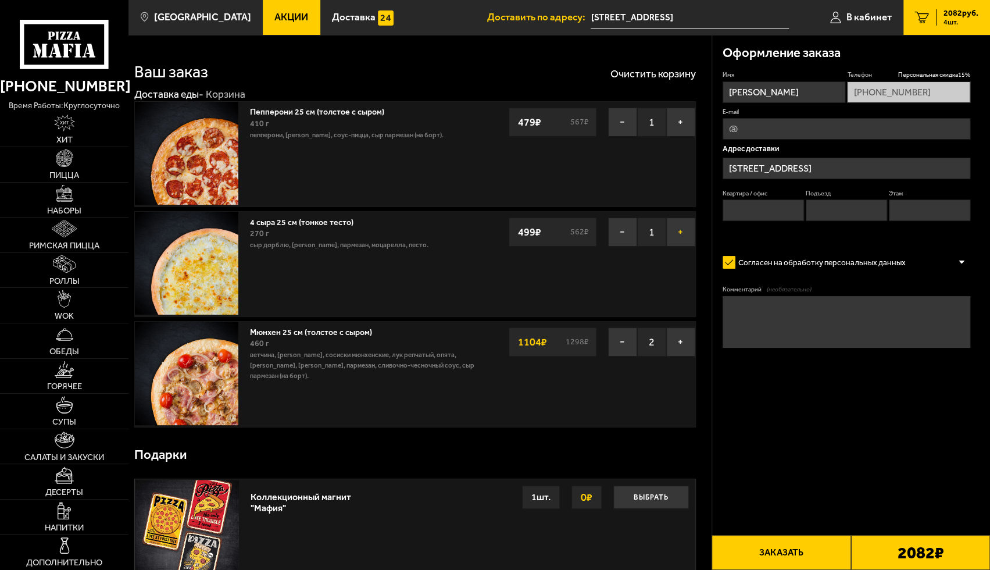
click at [681, 239] on button "+" at bounding box center [680, 231] width 29 height 29
click at [682, 121] on button "+" at bounding box center [680, 122] width 29 height 29
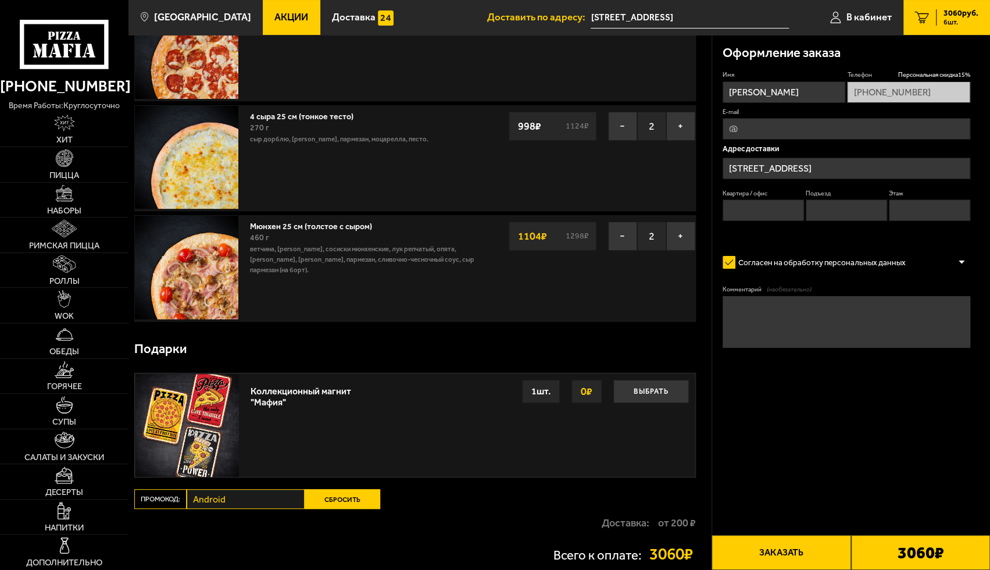
scroll to position [116, 0]
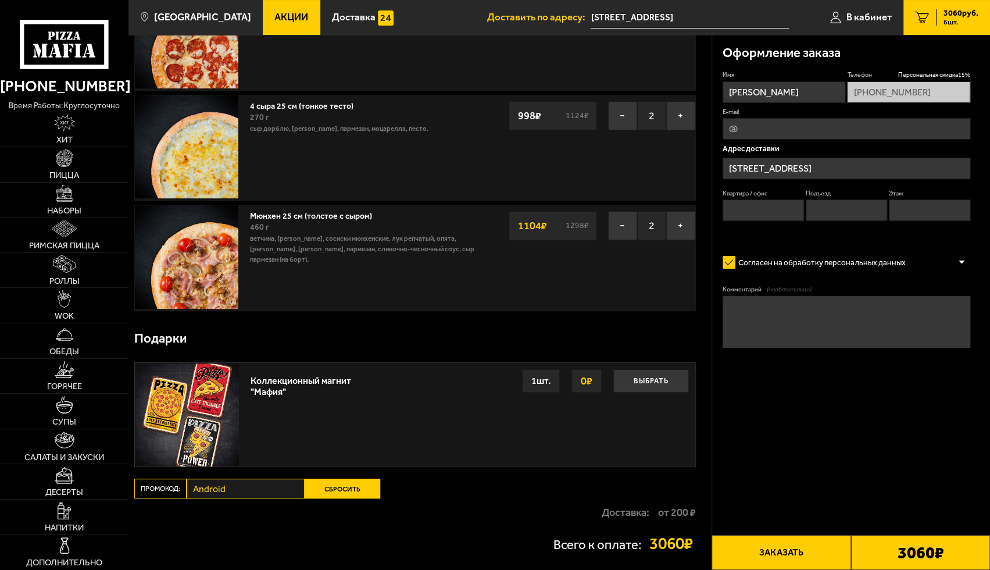
click at [339, 486] on button "Сбросить" at bounding box center [343, 488] width 76 height 20
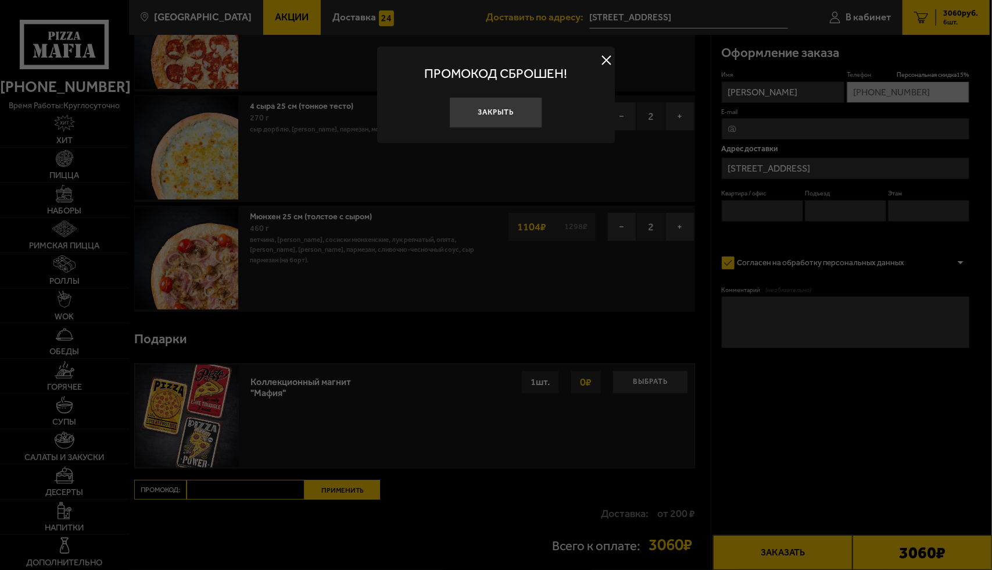
click at [500, 119] on button "Закрыть" at bounding box center [495, 112] width 93 height 31
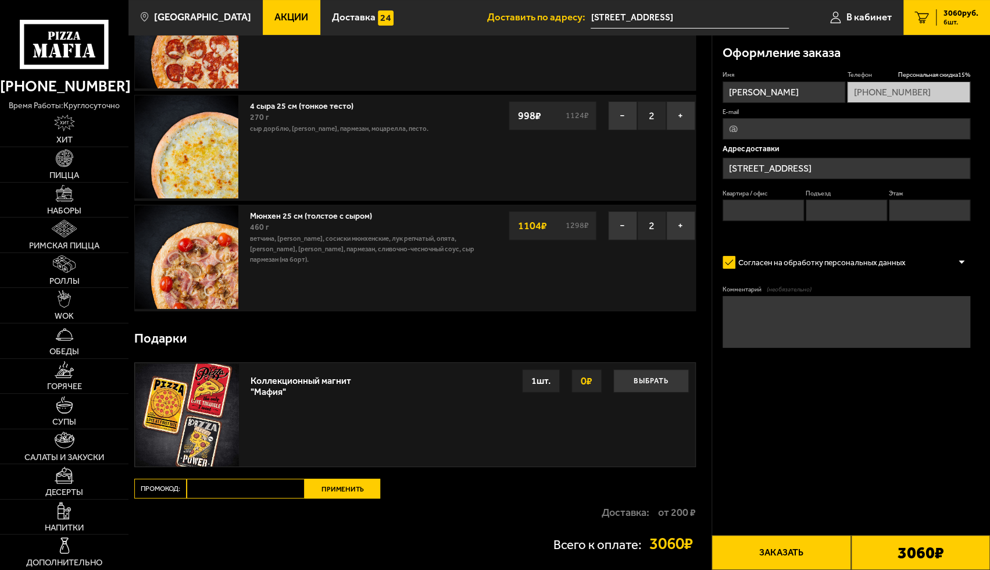
click at [241, 484] on input "Промокод:" at bounding box center [246, 488] width 118 height 20
paste input "maf5050"
type input "maf5050"
click at [342, 485] on button "Применить" at bounding box center [343, 488] width 76 height 20
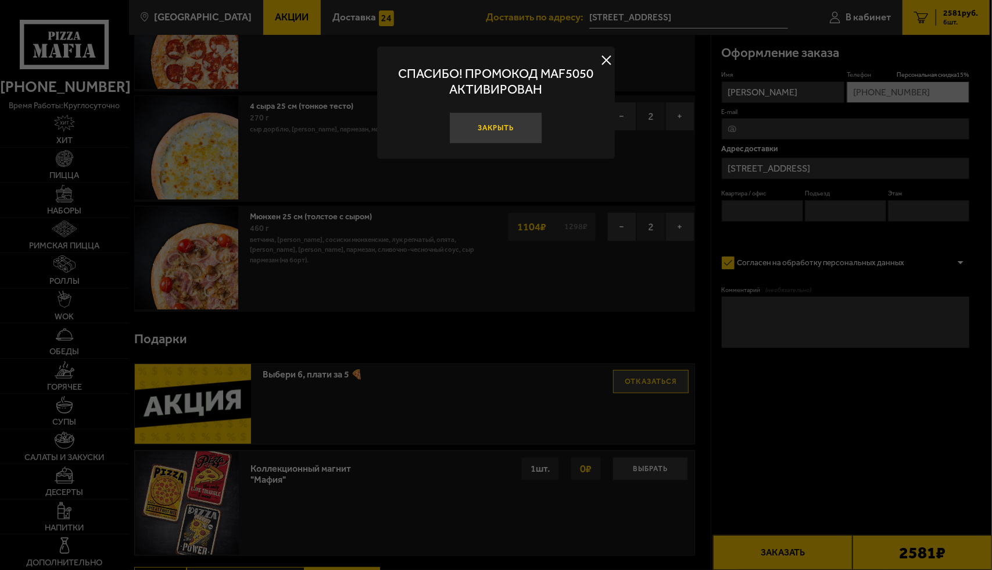
click at [515, 123] on button "Закрыть" at bounding box center [495, 127] width 93 height 31
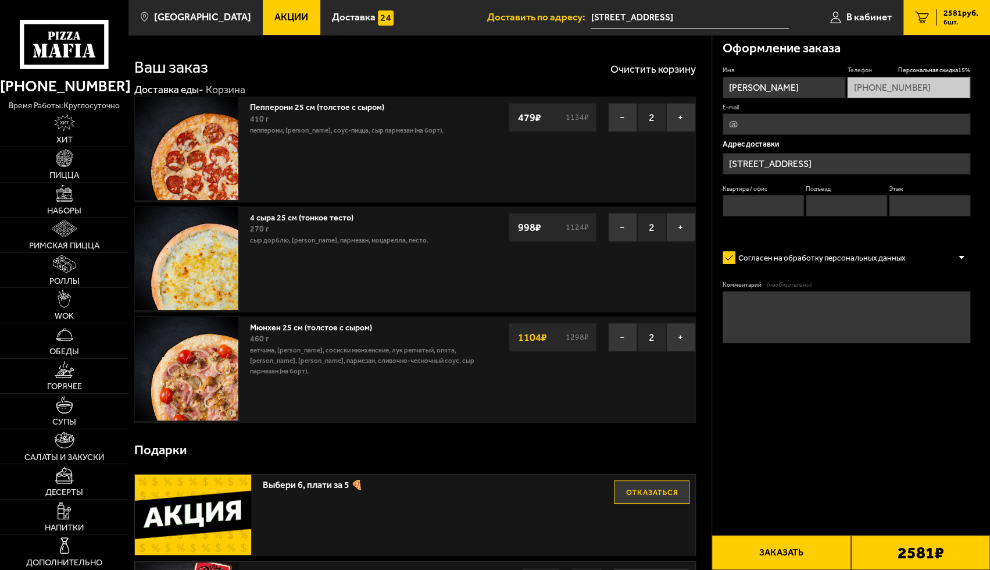
scroll to position [0, 0]
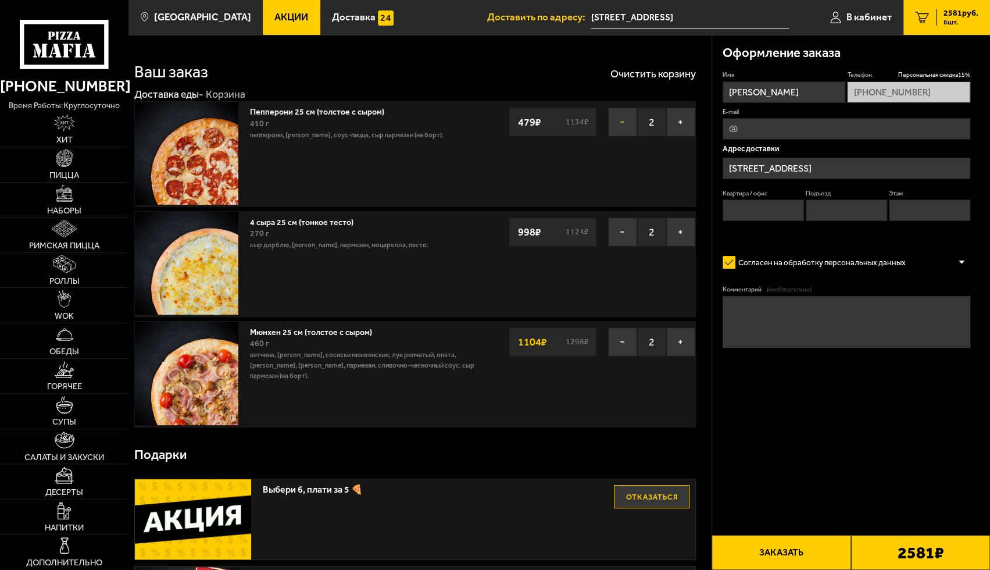
click at [623, 123] on button "−" at bounding box center [622, 122] width 29 height 29
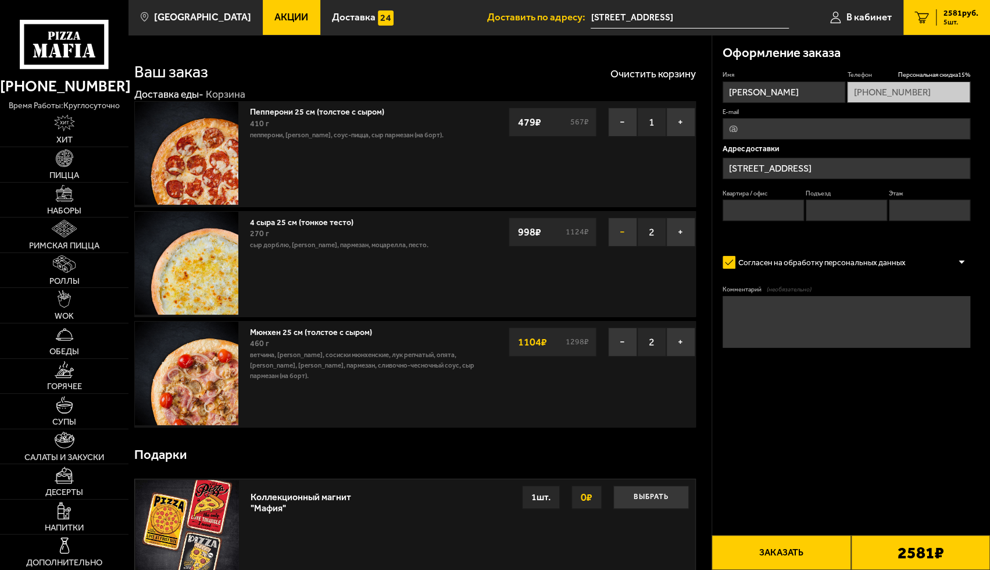
click at [618, 227] on button "−" at bounding box center [622, 231] width 29 height 29
click at [620, 342] on button "−" at bounding box center [622, 341] width 29 height 29
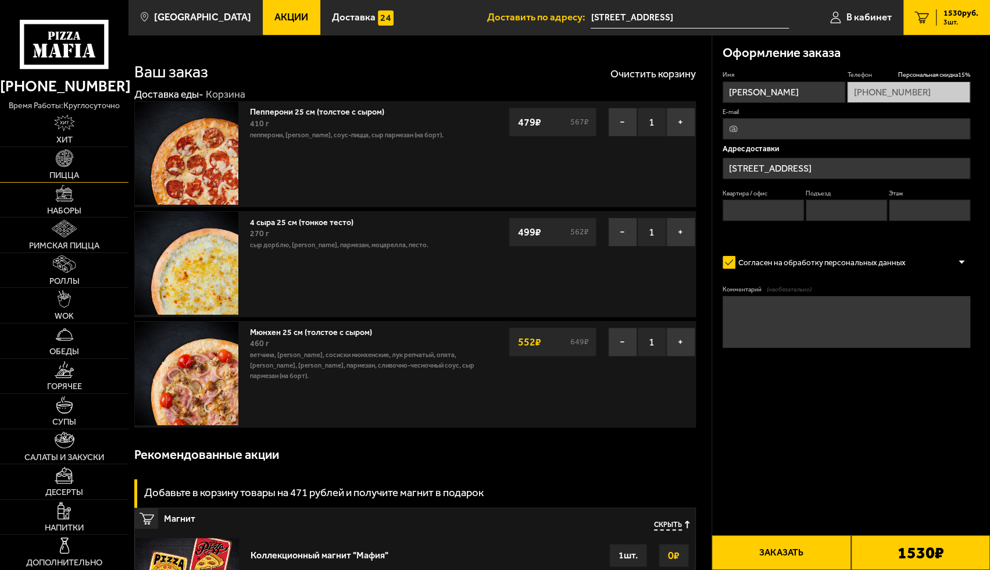
click at [55, 166] on link "Пицца" at bounding box center [64, 164] width 128 height 35
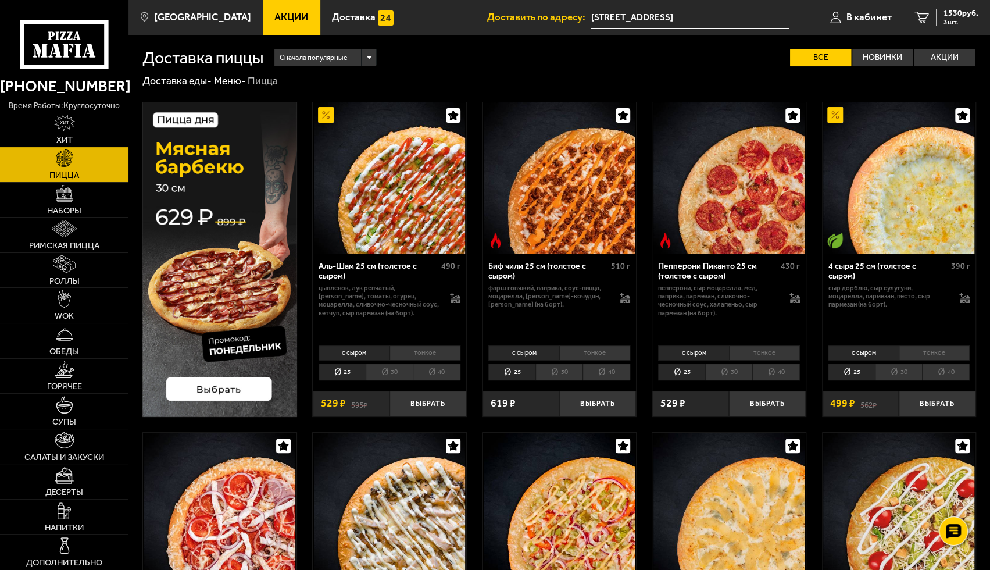
click at [275, 19] on span "Акции" at bounding box center [291, 17] width 34 height 10
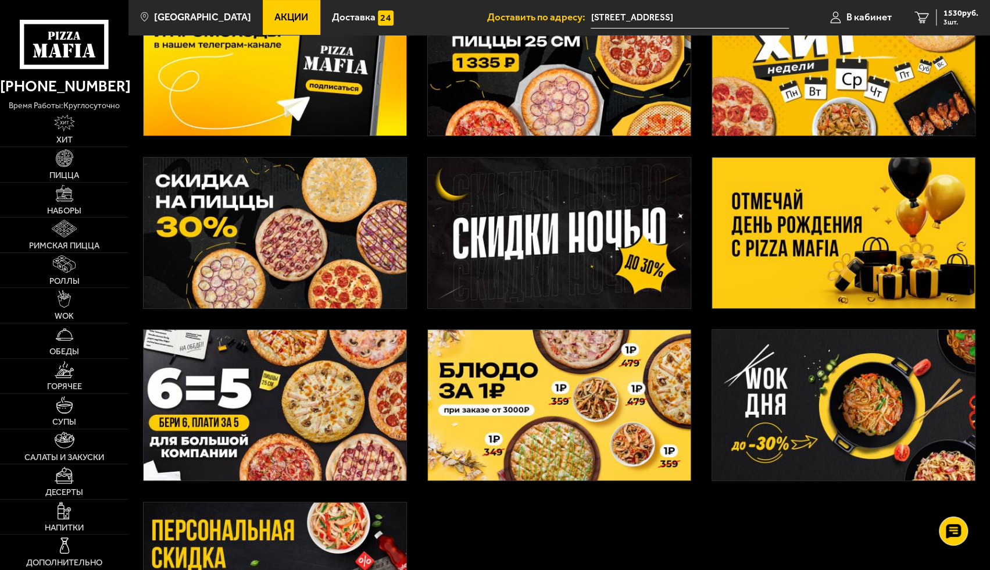
click at [232, 426] on img at bounding box center [275, 405] width 263 height 151
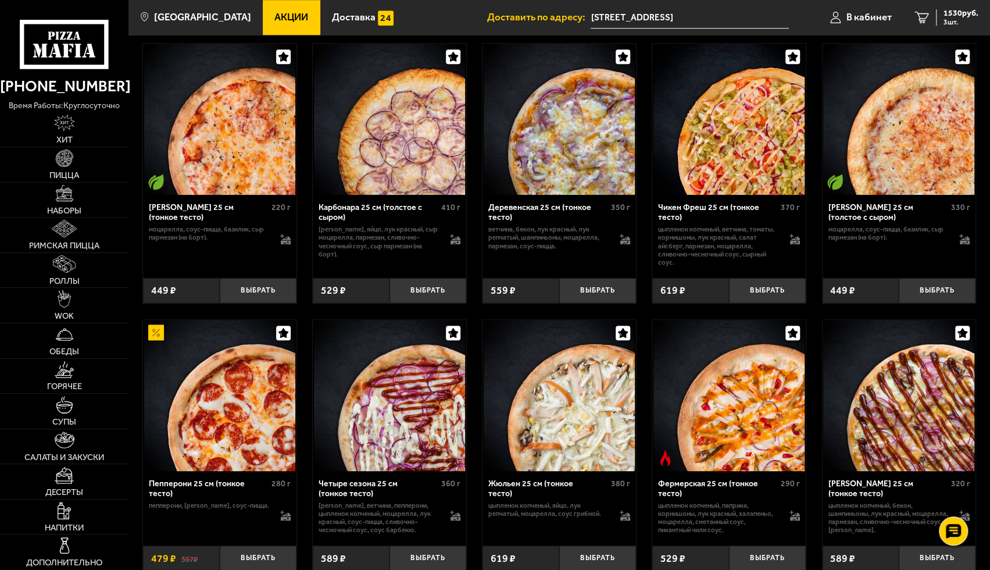
scroll to position [756, 0]
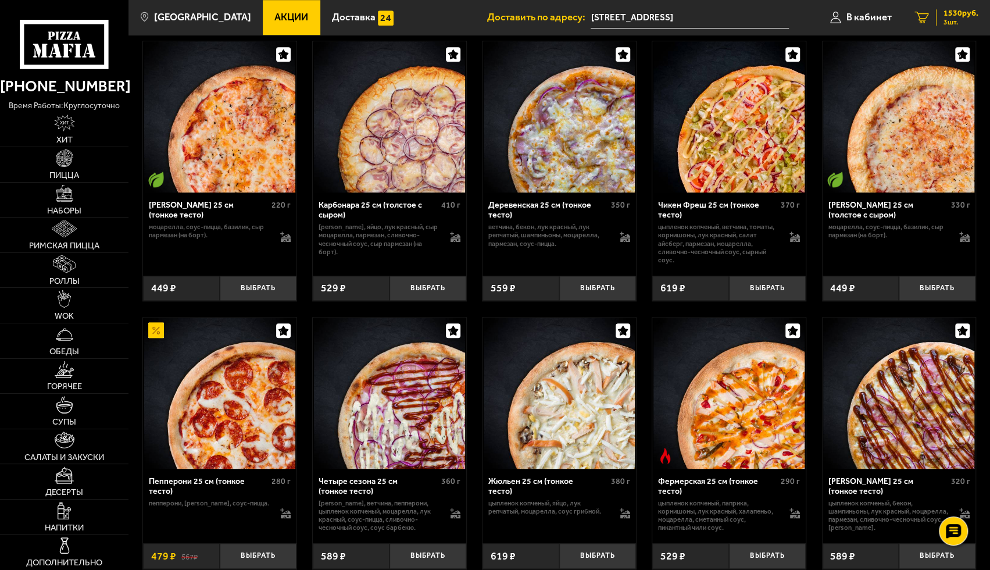
click at [948, 30] on link "3 1530 руб. 3 шт." at bounding box center [946, 17] width 87 height 35
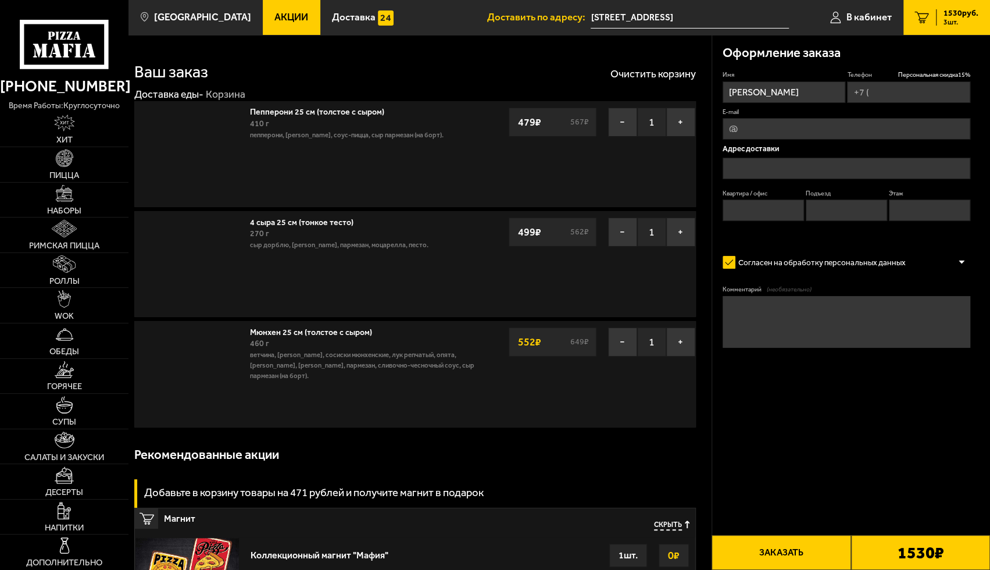
type input "[PHONE_NUMBER]"
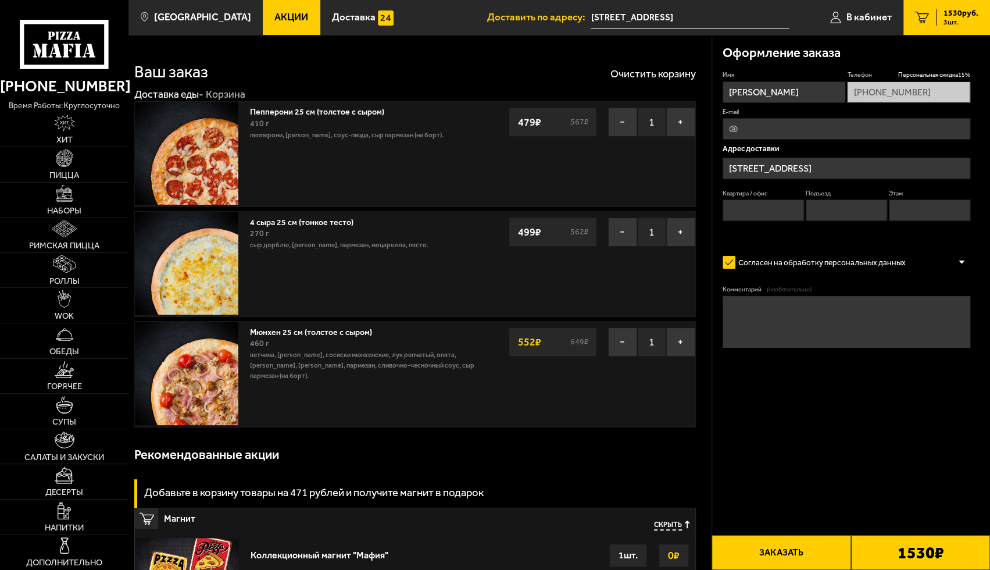
type input "[STREET_ADDRESS]"
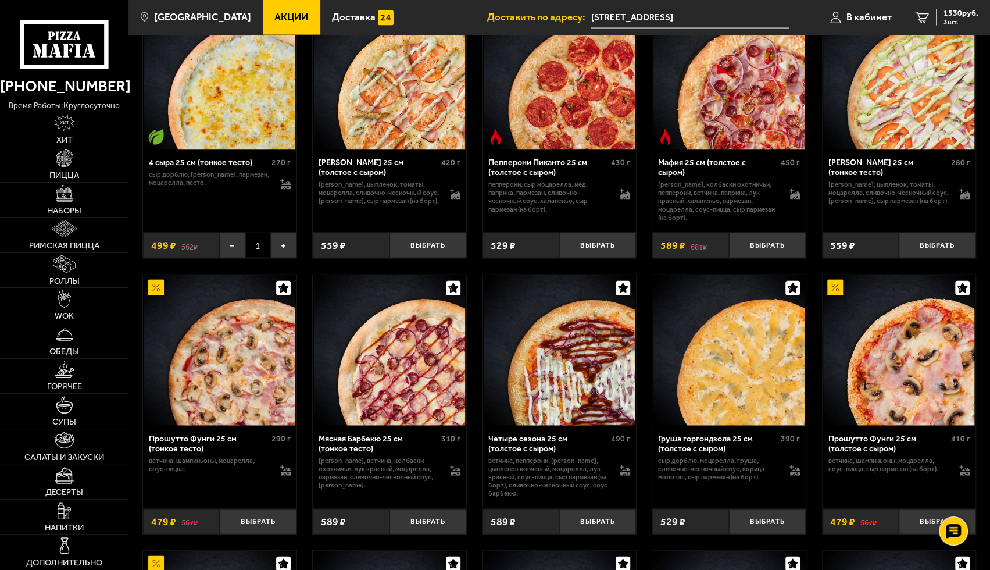
scroll to position [1686, 0]
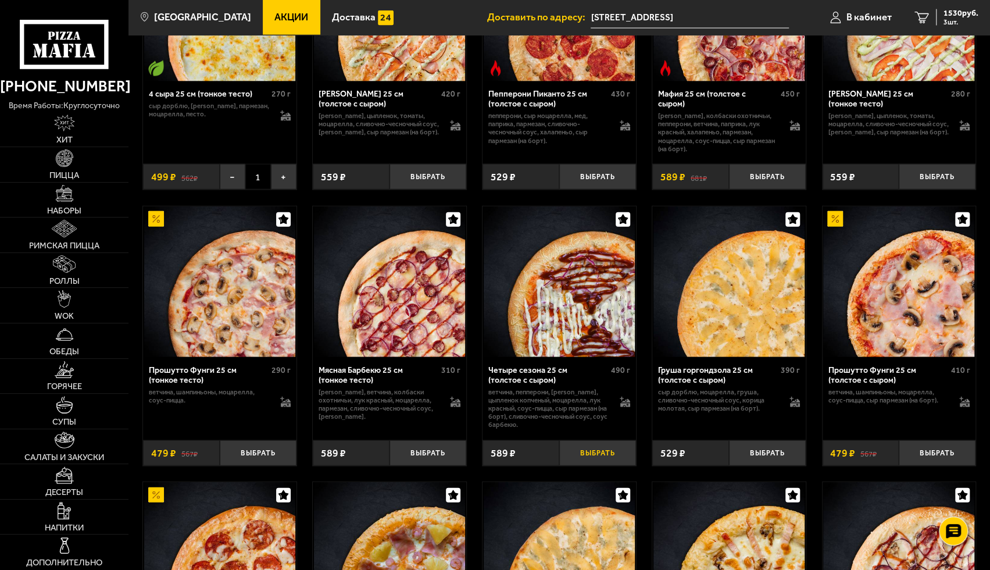
click at [605, 458] on button "Выбрать" at bounding box center [597, 452] width 77 height 25
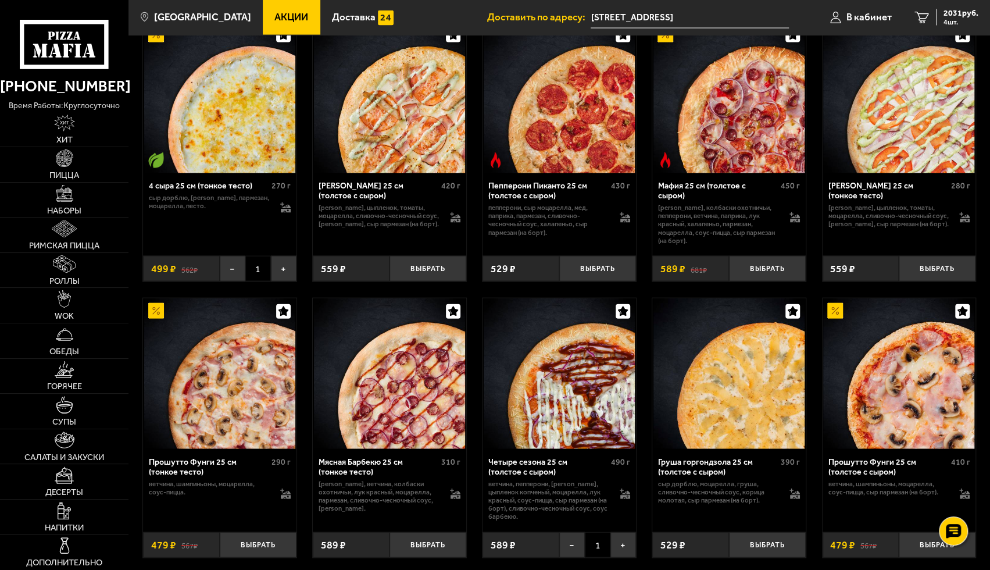
scroll to position [1570, 0]
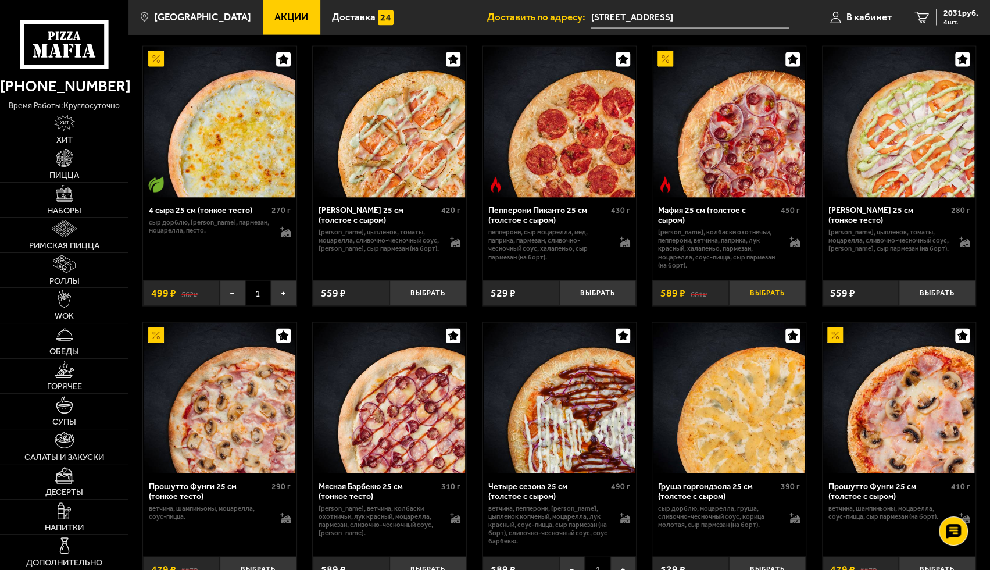
click at [775, 295] on button "Выбрать" at bounding box center [767, 292] width 77 height 25
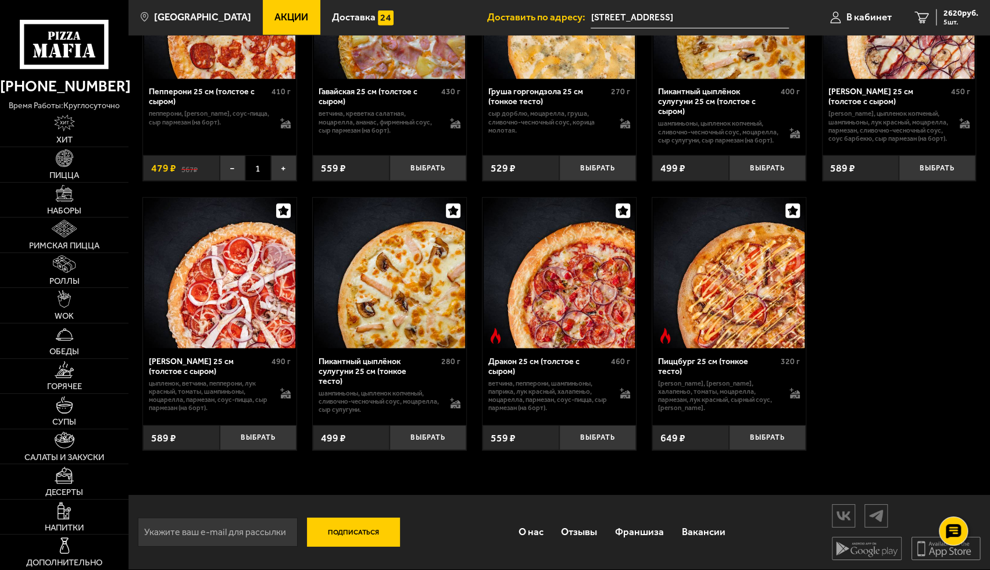
scroll to position [2248, 0]
click at [611, 443] on button "Выбрать" at bounding box center [597, 437] width 77 height 25
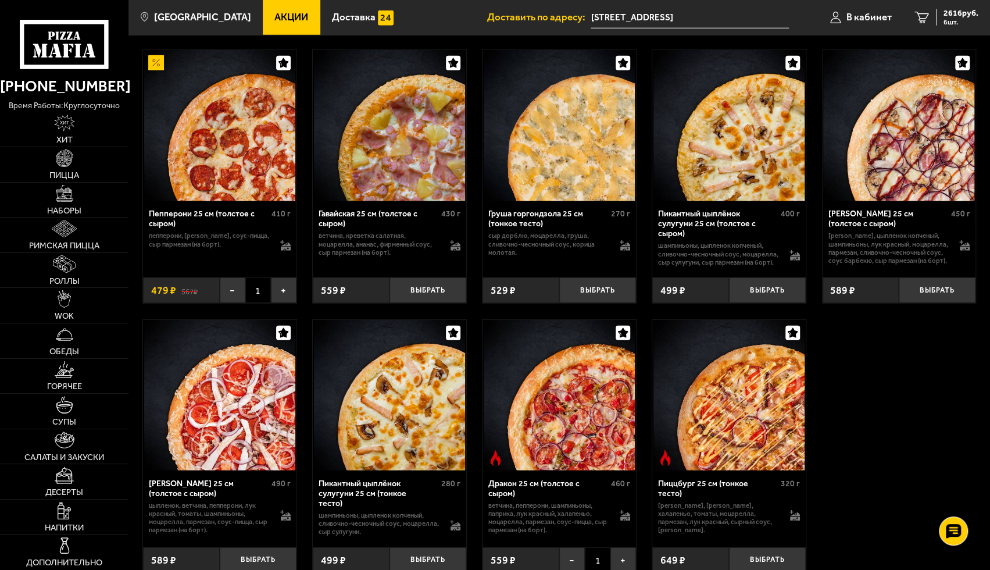
scroll to position [1957, 0]
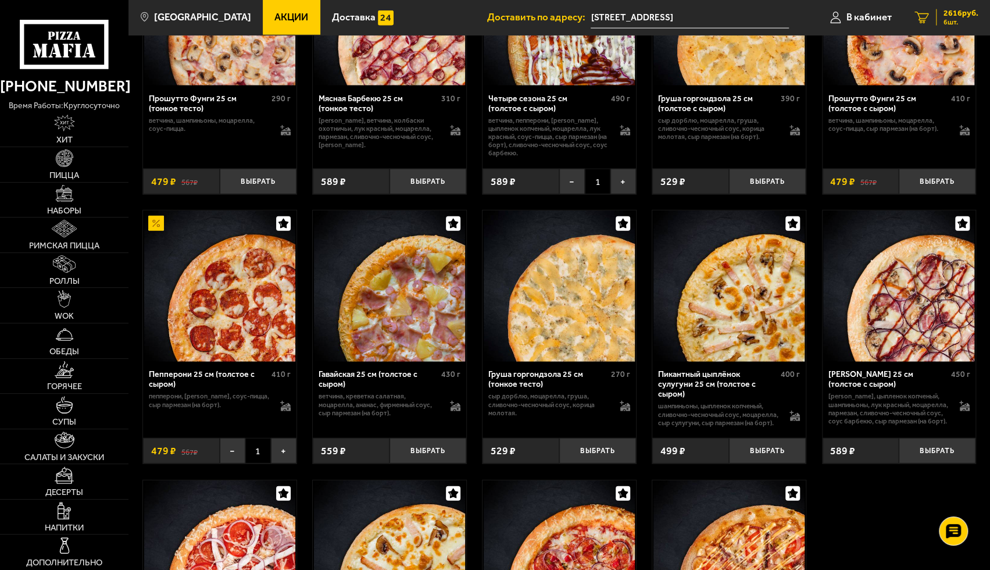
click at [974, 17] on span "2616 руб." at bounding box center [960, 13] width 35 height 8
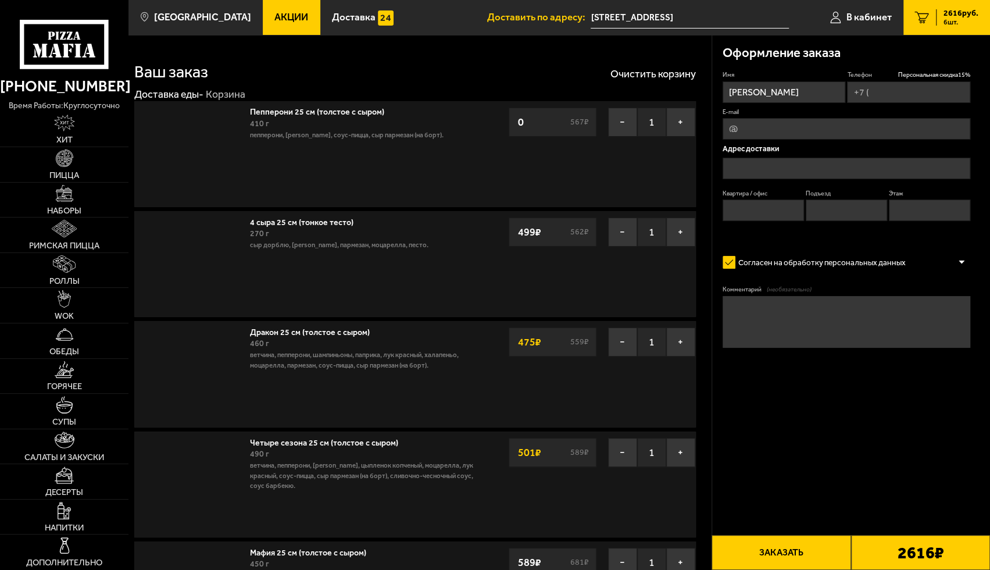
type input "[PHONE_NUMBER]"
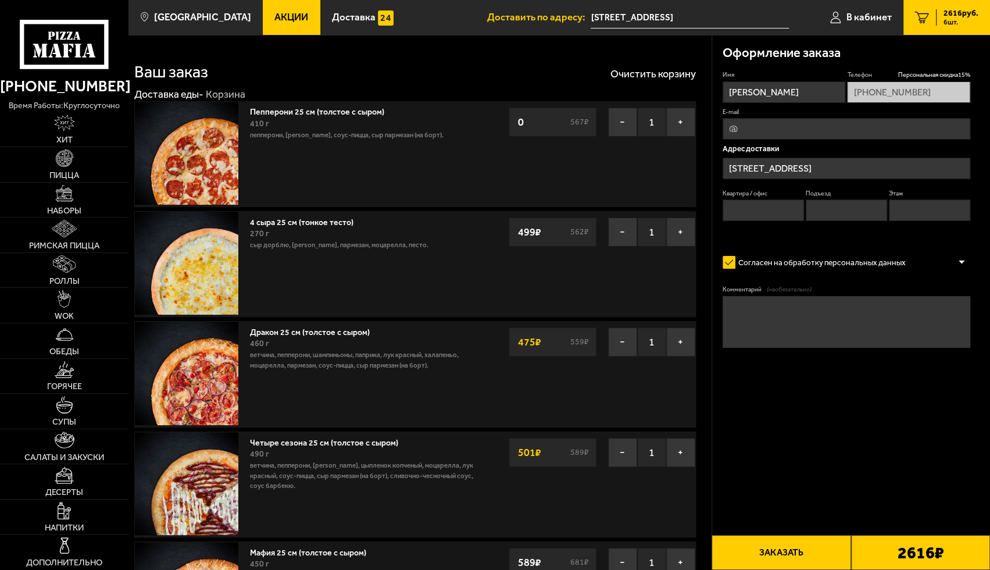
type input "[STREET_ADDRESS]"
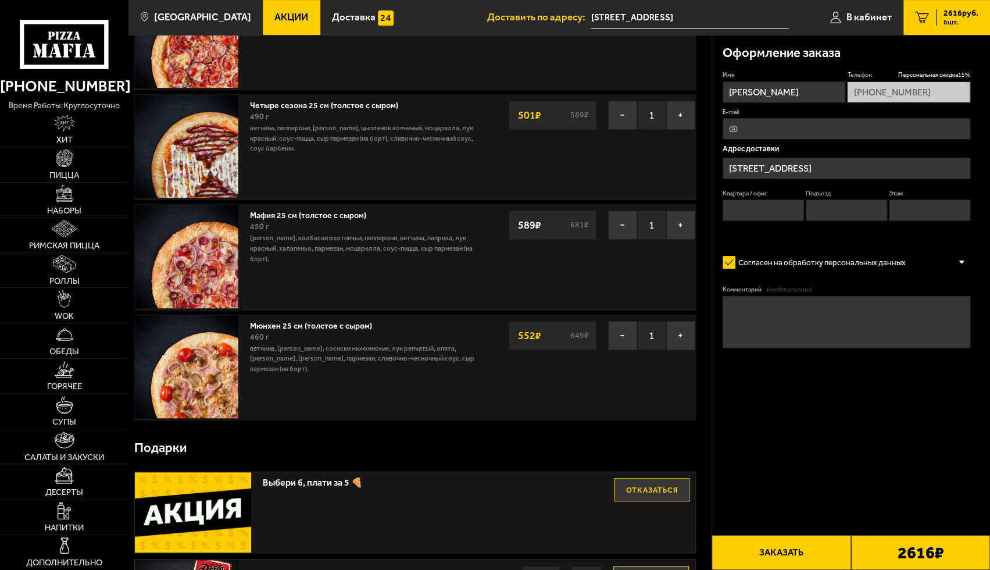
scroll to position [232, 0]
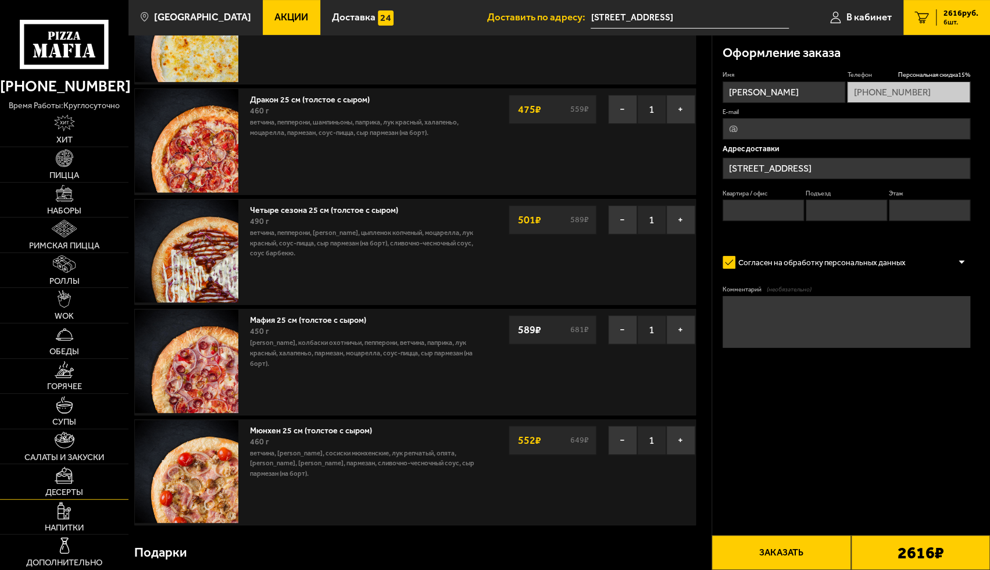
click at [66, 491] on span "Десерты" at bounding box center [64, 492] width 38 height 9
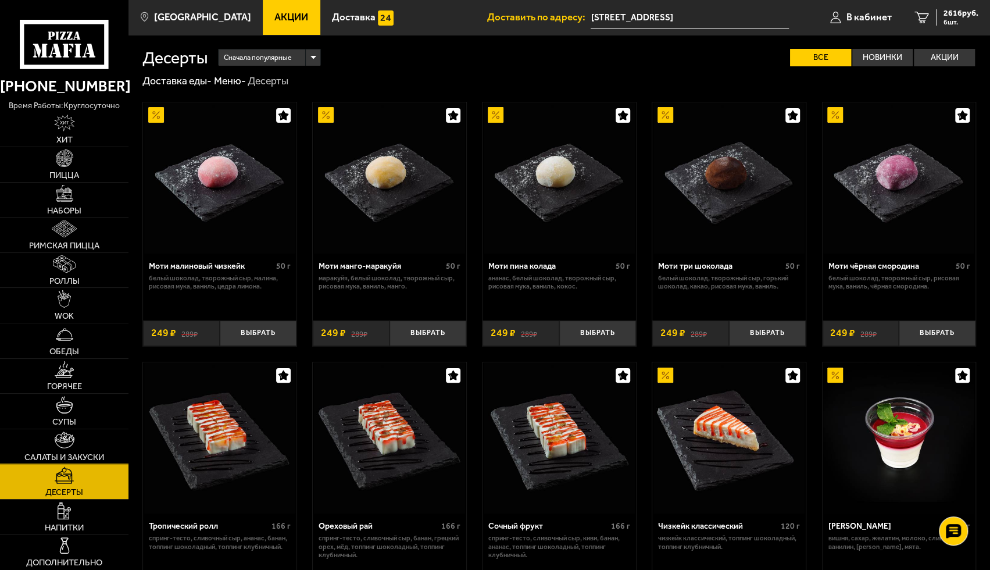
click at [62, 438] on img at bounding box center [65, 439] width 20 height 17
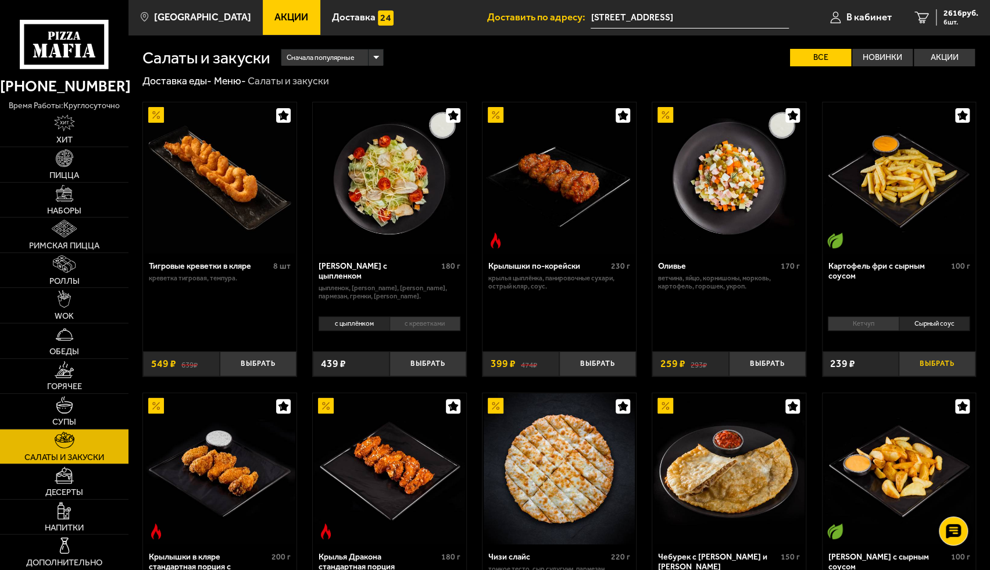
click at [923, 362] on button "Выбрать" at bounding box center [937, 363] width 77 height 25
click at [946, 17] on span "2819 руб." at bounding box center [960, 13] width 35 height 8
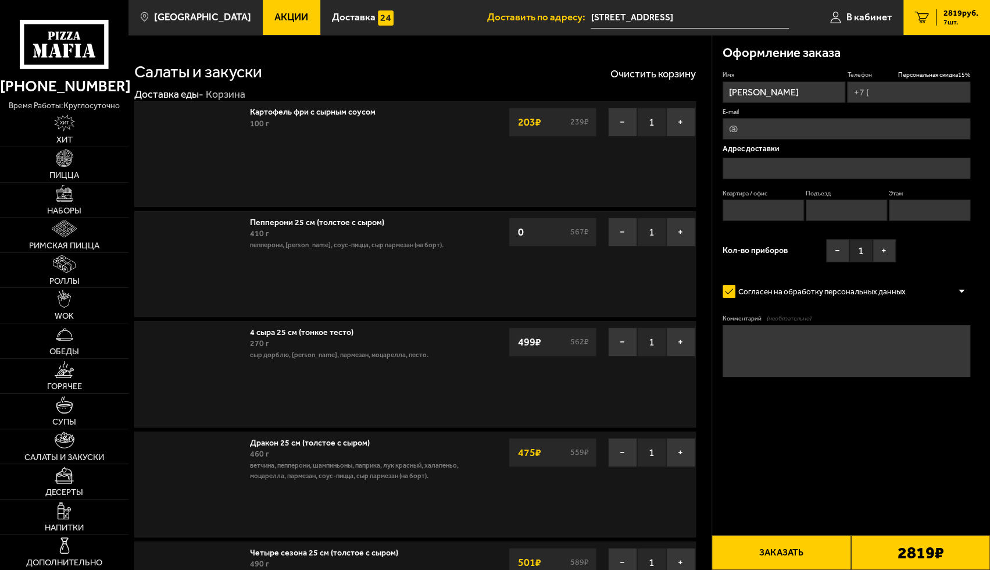
type input "[PHONE_NUMBER]"
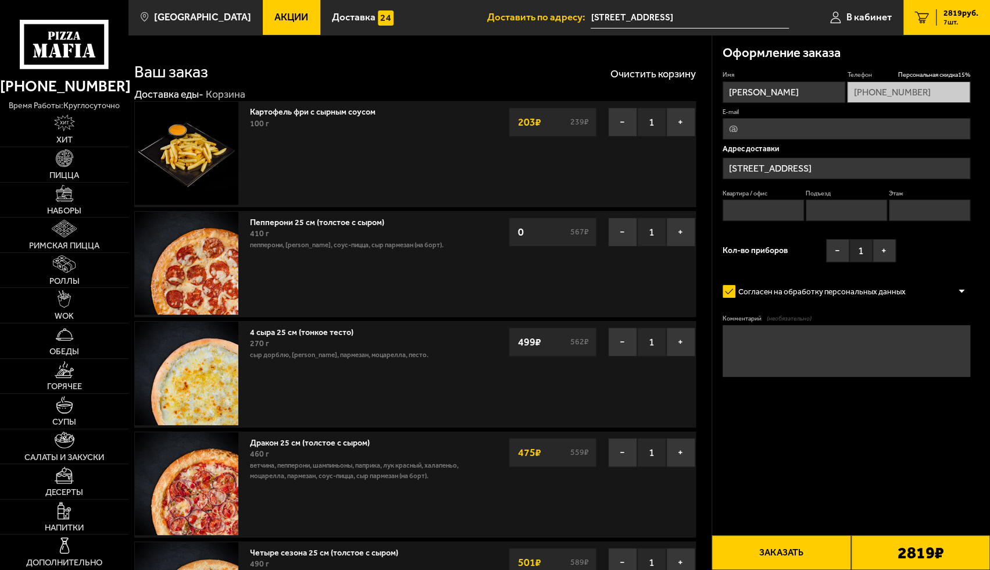
type input "[STREET_ADDRESS]"
click at [759, 133] on input "E-mail" at bounding box center [846, 129] width 248 height 22
type input "[EMAIL_ADDRESS][DOMAIN_NAME]"
click at [874, 170] on input "[STREET_ADDRESS]" at bounding box center [846, 169] width 248 height 22
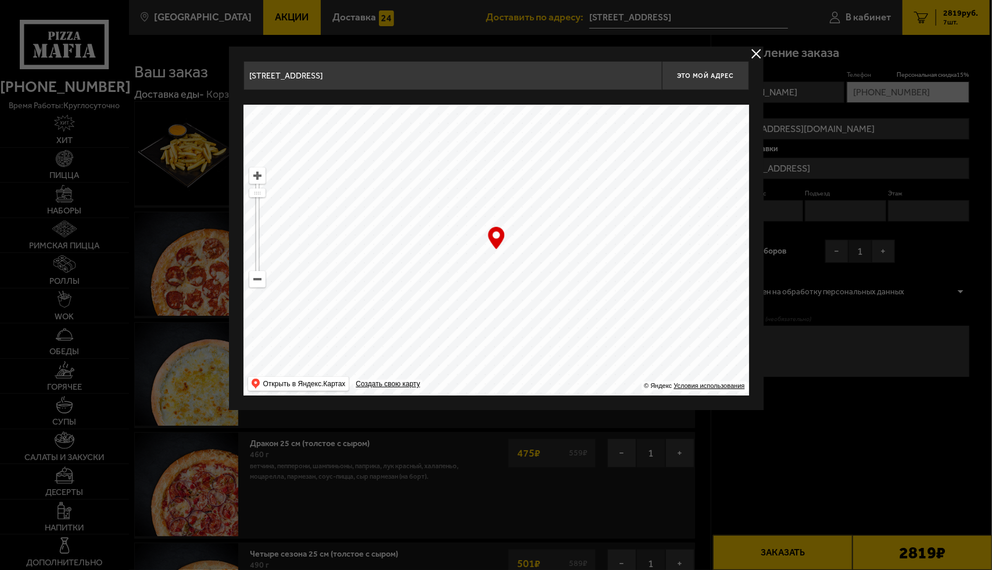
click at [368, 82] on input "[STREET_ADDRESS]" at bounding box center [453, 75] width 418 height 29
drag, startPoint x: 478, startPoint y: 72, endPoint x: 226, endPoint y: 72, distance: 251.7
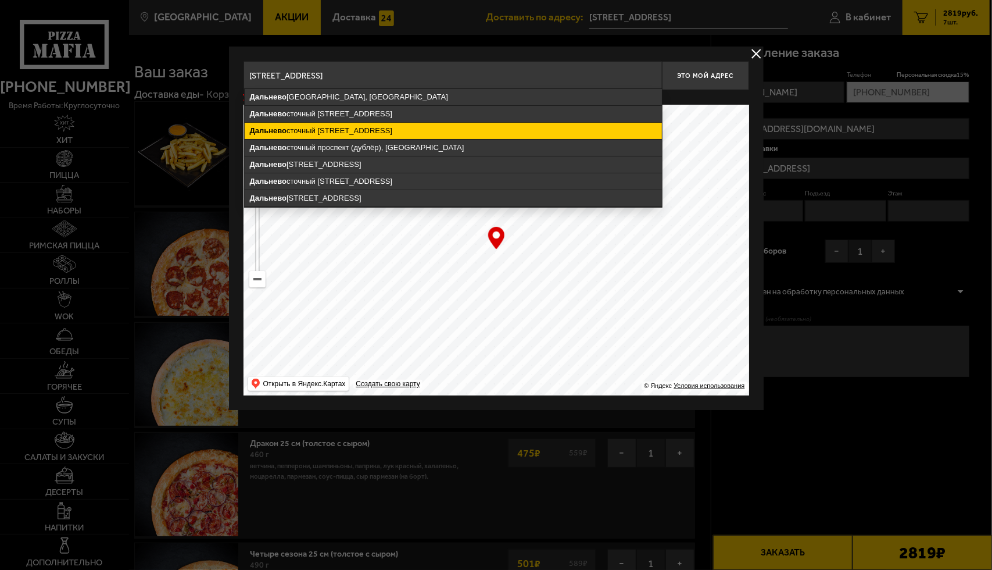
type input "[STREET_ADDRESS]"
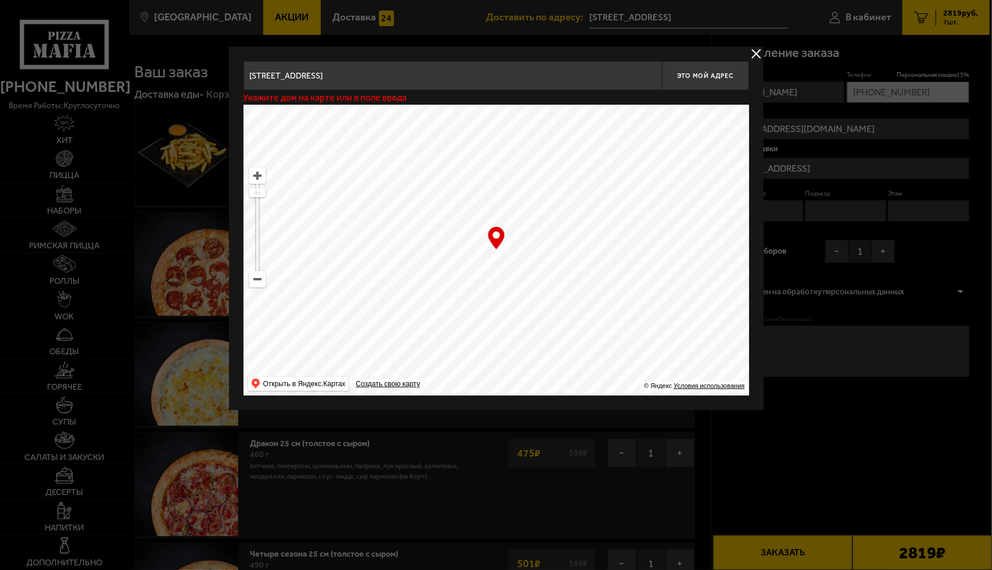
type input "[STREET_ADDRESS]"
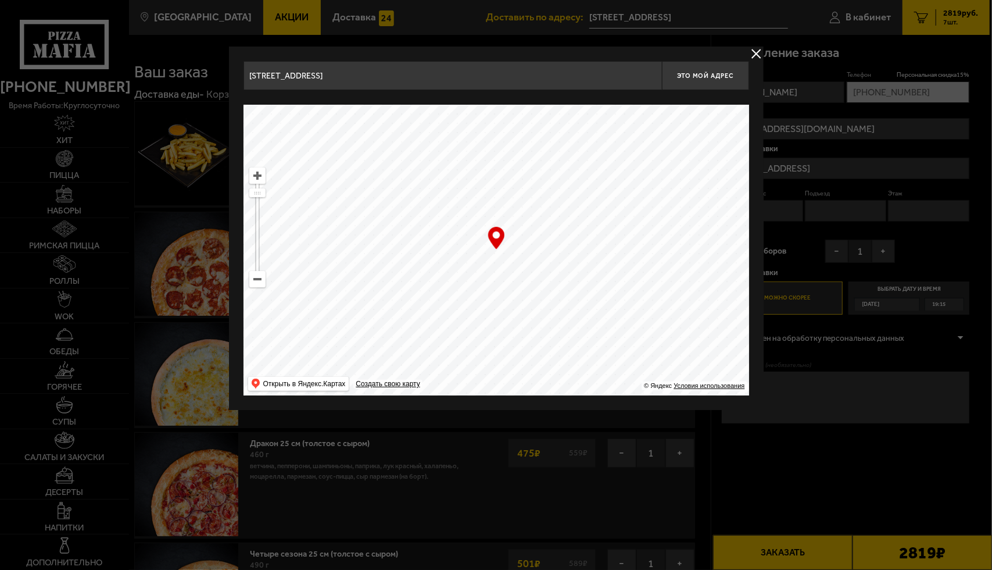
click at [492, 246] on div "… © Яндекс Условия использования Открыть в Яндекс.Картах Создать свою карту" at bounding box center [497, 250] width 506 height 291
click at [718, 75] on span "Это мой адрес" at bounding box center [705, 76] width 56 height 8
type input "[STREET_ADDRESS]"
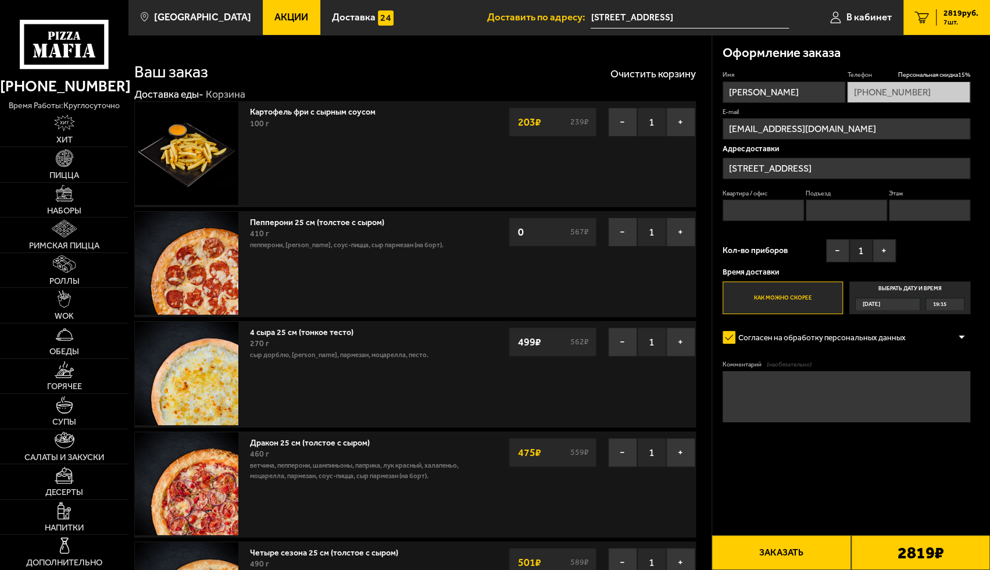
click at [765, 210] on input "Квартира / офис" at bounding box center [762, 210] width 81 height 22
type input "1532"
click at [849, 213] on input "Подъезд" at bounding box center [846, 210] width 81 height 22
type input "9"
click at [918, 210] on input "Этаж" at bounding box center [929, 210] width 81 height 22
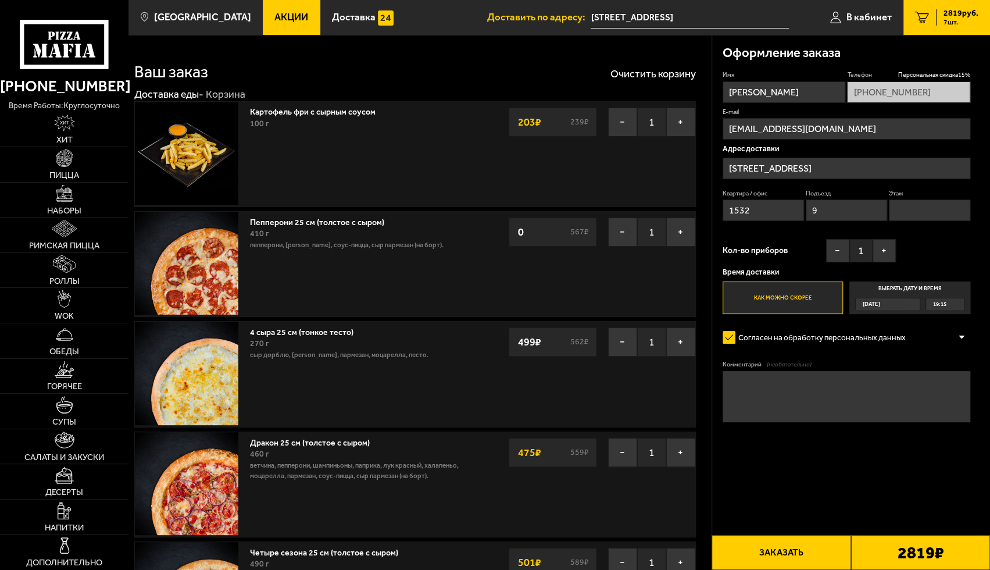
type input "12"
click at [797, 297] on label "Как можно скорее" at bounding box center [782, 297] width 121 height 33
click at [0, 0] on input "Как можно скорее" at bounding box center [0, 0] width 0 height 0
click at [774, 375] on textarea "Комментарий (необязательно)" at bounding box center [846, 397] width 248 height 52
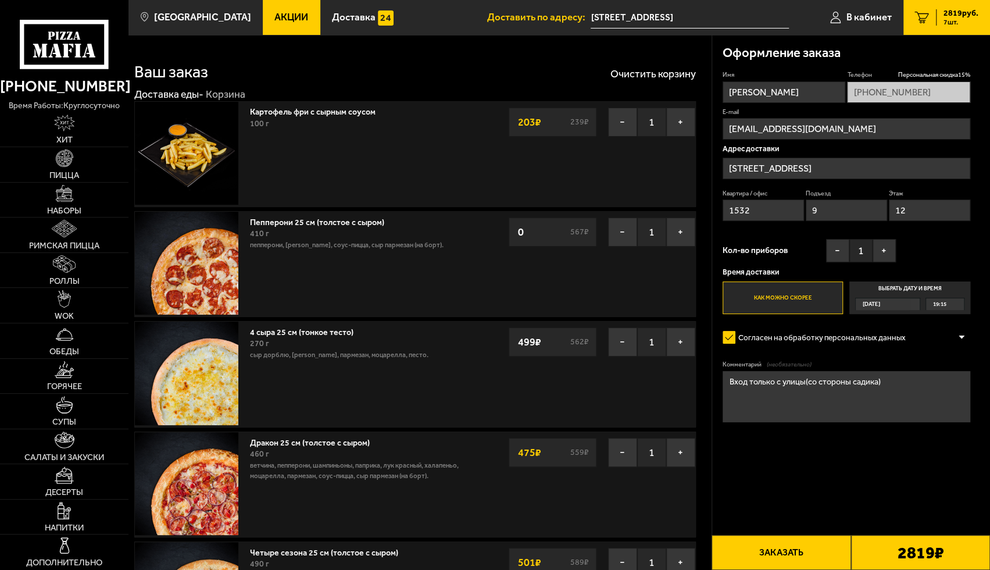
click at [803, 384] on textarea "Вход только с улицы(со стороны садика)" at bounding box center [846, 397] width 248 height 52
click at [817, 405] on textarea "Вход только с улицы (со стороны садика)" at bounding box center [846, 397] width 248 height 52
type textarea "Вход только с улицы (со стороны садика)"
click at [786, 550] on button "Заказать" at bounding box center [780, 552] width 139 height 35
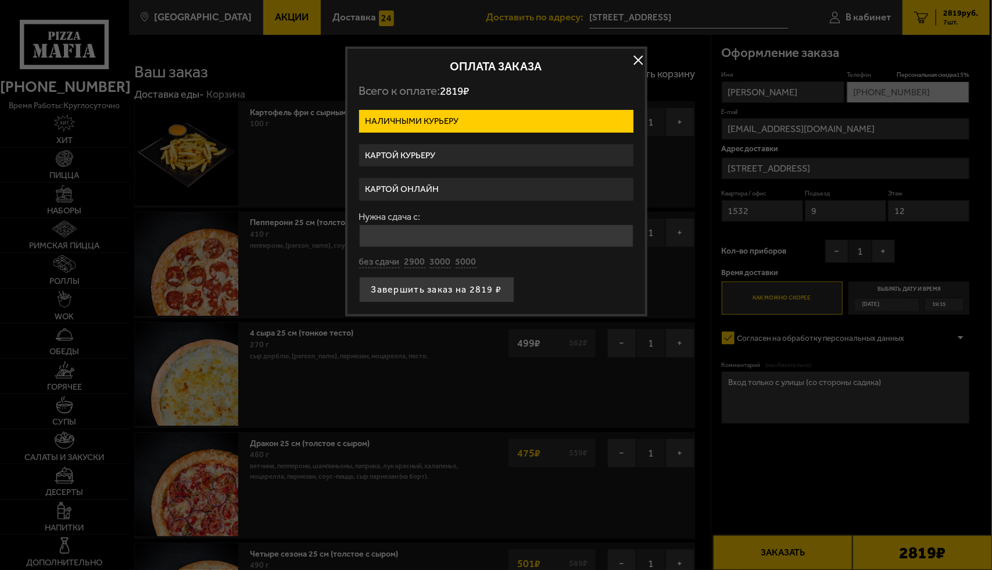
click at [413, 182] on label "Картой онлайн" at bounding box center [496, 189] width 274 height 23
click at [0, 0] on input "Картой онлайн" at bounding box center [0, 0] width 0 height 0
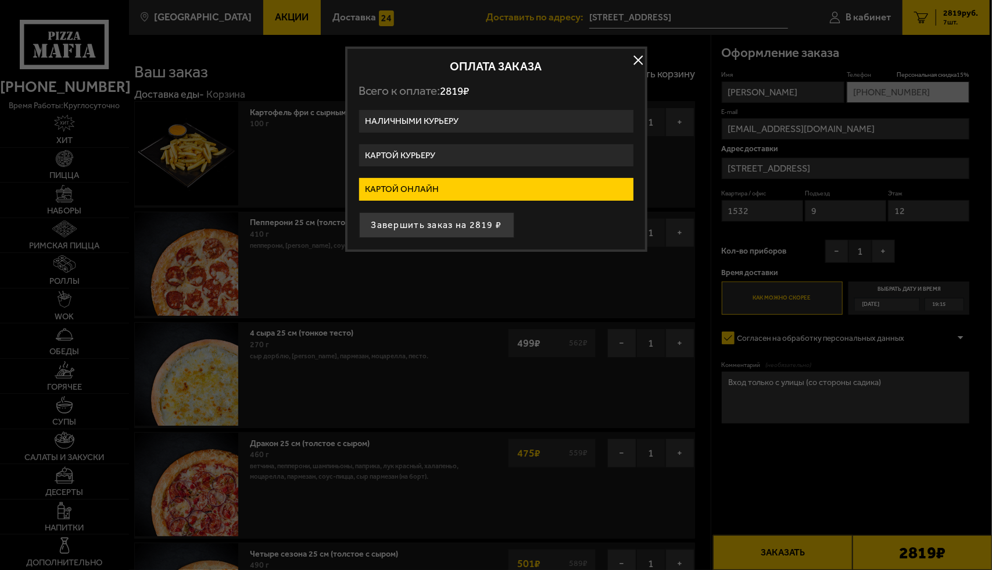
click at [447, 223] on button "Завершить заказ на 2819 ₽" at bounding box center [436, 225] width 155 height 26
type input "[STREET_ADDRESS]"
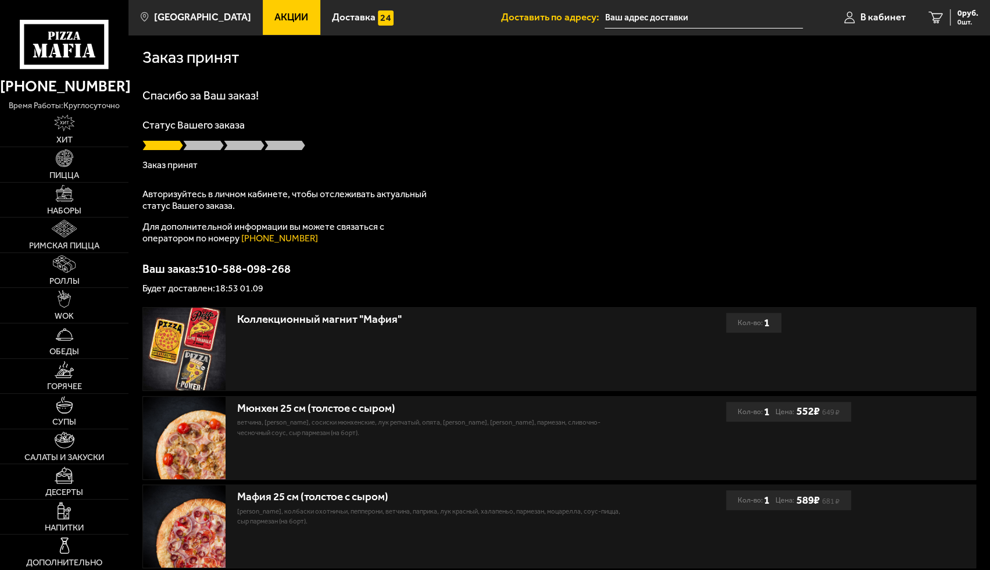
type input "[STREET_ADDRESS]"
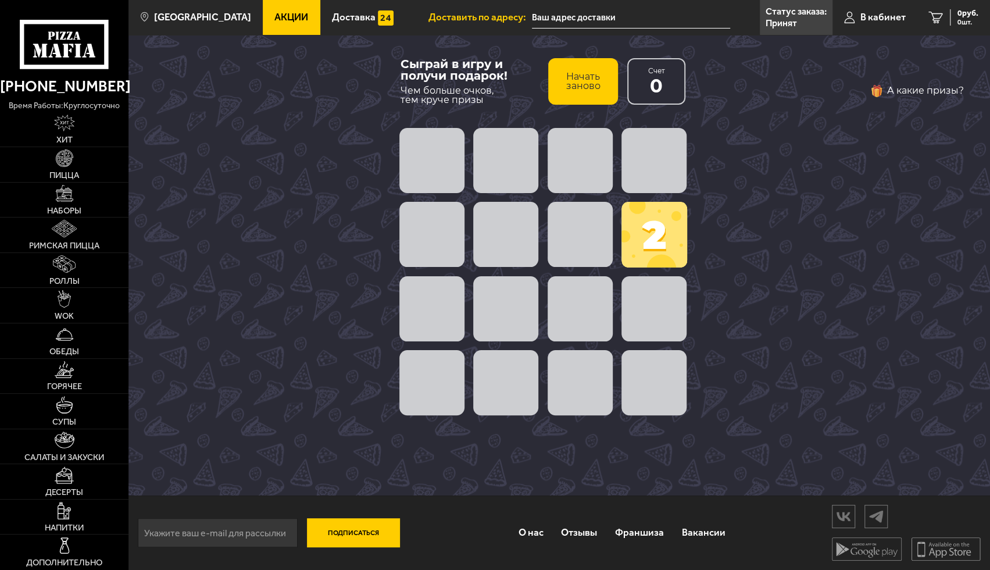
type input "[STREET_ADDRESS]"
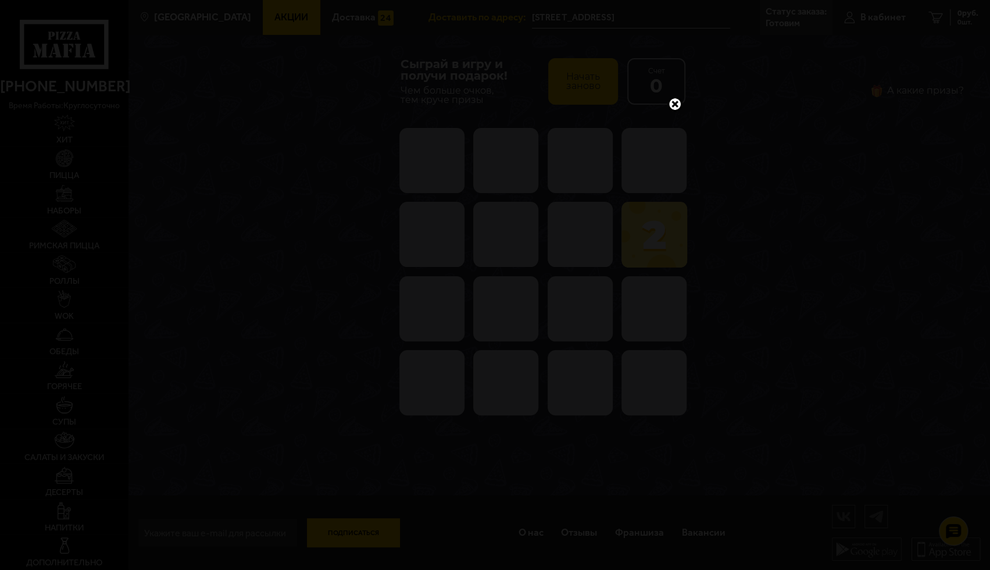
click at [0, 569] on div at bounding box center [495, 285] width 990 height 570
